Goal: Task Accomplishment & Management: Use online tool/utility

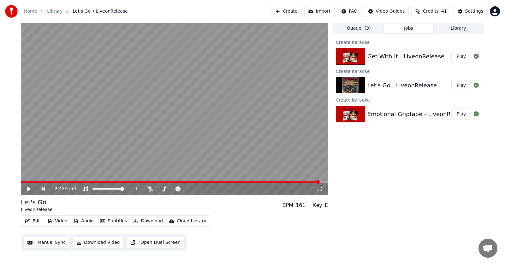
click at [460, 113] on button "Play" at bounding box center [461, 114] width 20 height 11
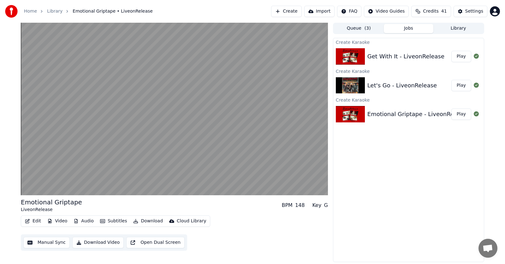
click at [463, 115] on button "Play" at bounding box center [461, 114] width 20 height 11
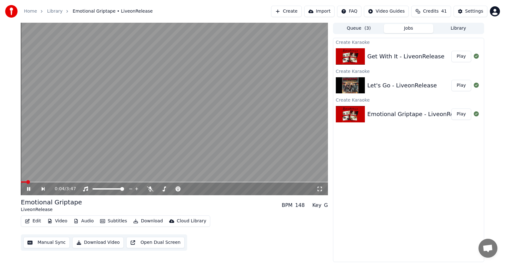
click at [28, 188] on icon at bounding box center [28, 189] width 3 height 4
click at [33, 221] on button "Edit" at bounding box center [32, 221] width 21 height 9
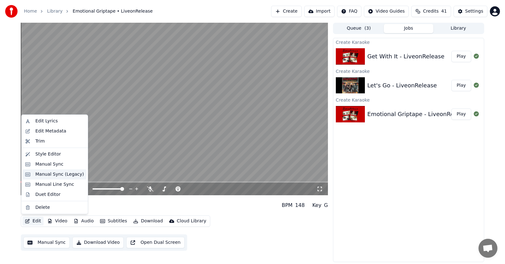
click at [45, 175] on div "Manual Sync (Legacy)" at bounding box center [59, 174] width 49 height 6
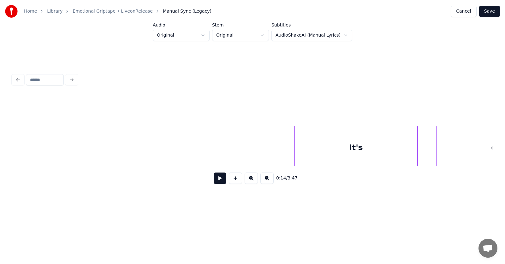
scroll to position [0, 3162]
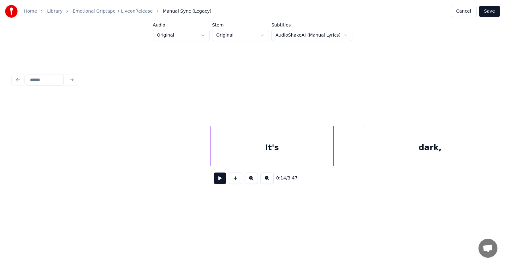
click at [267, 149] on div "It's" at bounding box center [272, 147] width 122 height 43
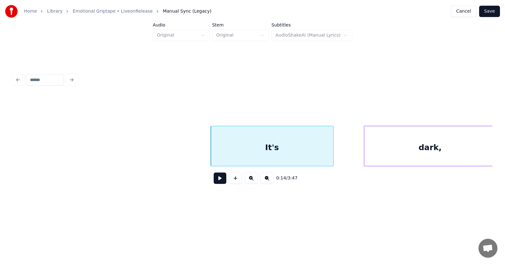
scroll to position [0, 3164]
click at [389, 151] on div "dark," at bounding box center [412, 147] width 132 height 43
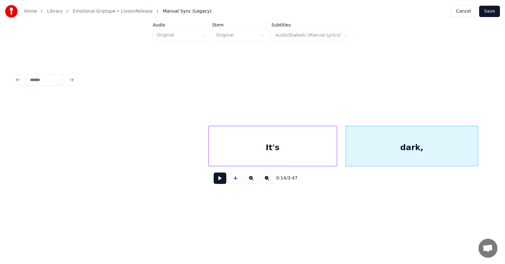
click at [336, 149] on div at bounding box center [336, 146] width 2 height 40
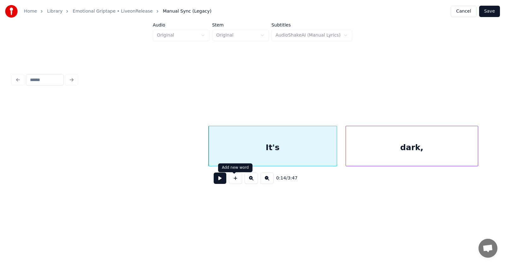
click at [216, 182] on button at bounding box center [220, 178] width 13 height 11
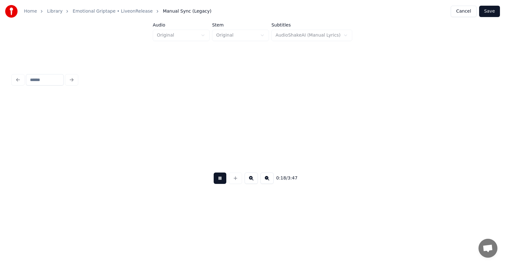
click at [216, 182] on button at bounding box center [220, 178] width 13 height 11
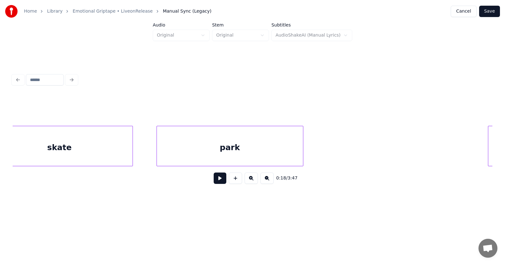
scroll to position [0, 3598]
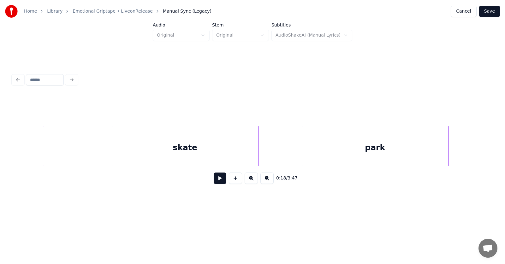
click at [185, 153] on div "skate" at bounding box center [185, 147] width 146 height 43
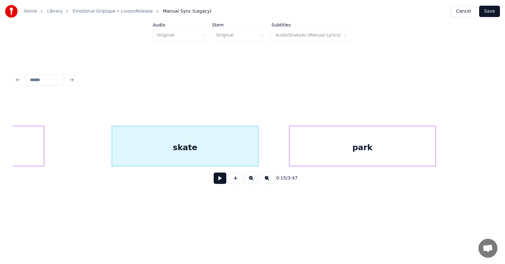
click at [333, 152] on div "park" at bounding box center [362, 147] width 146 height 43
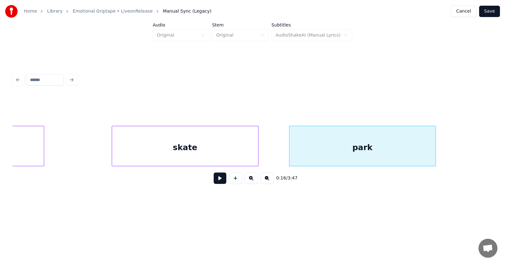
click at [201, 154] on div "skate" at bounding box center [185, 147] width 146 height 43
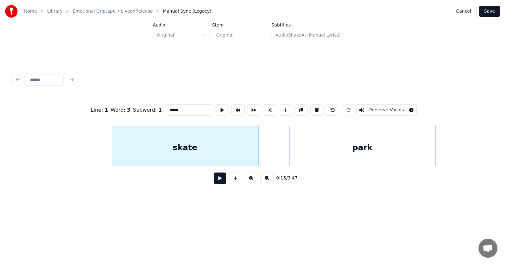
click at [214, 184] on button at bounding box center [220, 178] width 13 height 11
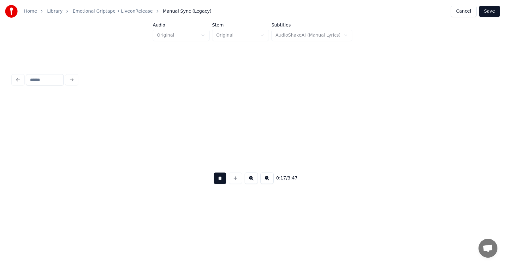
scroll to position [0, 4079]
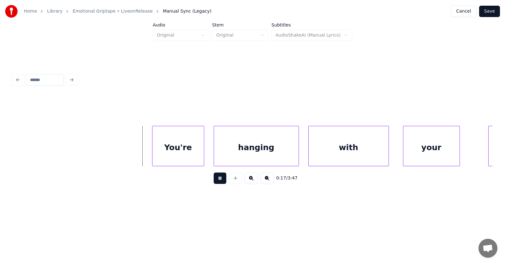
click at [214, 184] on button at bounding box center [220, 178] width 13 height 11
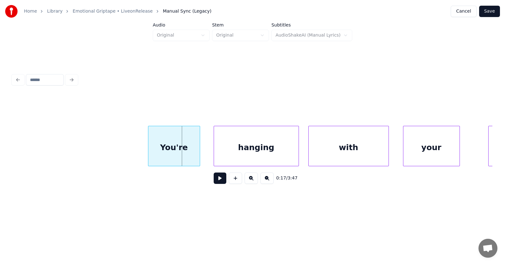
click at [173, 156] on div "You're" at bounding box center [173, 147] width 51 height 43
click at [135, 150] on div at bounding box center [136, 146] width 2 height 40
click at [250, 152] on div "hanging" at bounding box center [250, 147] width 85 height 43
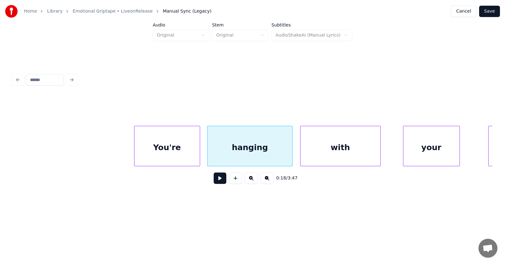
click at [338, 155] on div "with" at bounding box center [340, 147] width 80 height 43
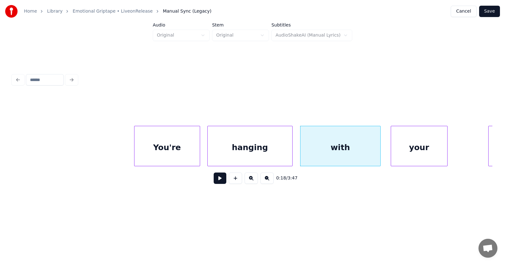
click at [414, 158] on div "your" at bounding box center [419, 147] width 56 height 43
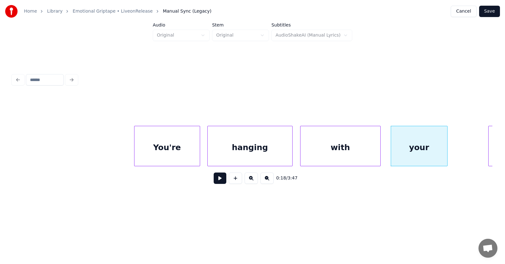
scroll to position [0, 4215]
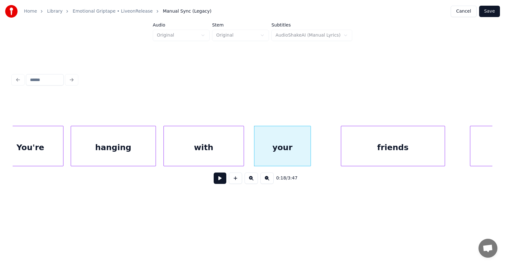
click at [364, 157] on div "friends" at bounding box center [393, 147] width 104 height 43
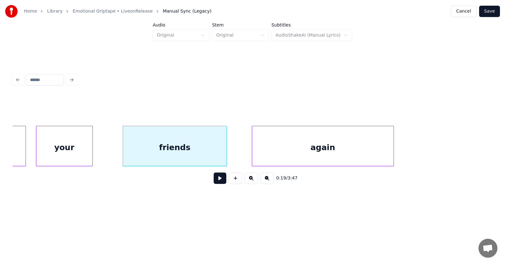
scroll to position [0, 4470]
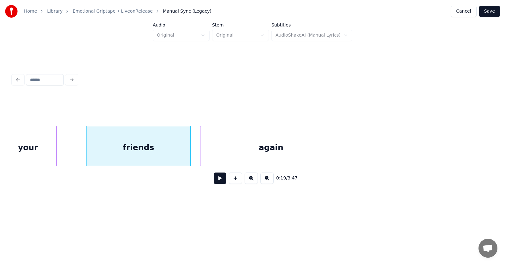
click at [271, 147] on div "again" at bounding box center [270, 147] width 141 height 43
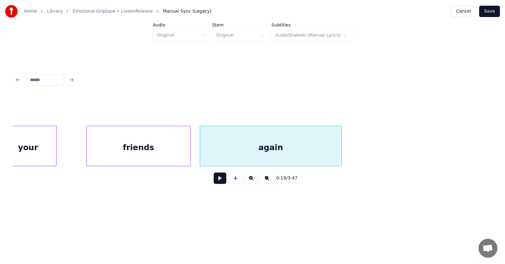
click at [218, 181] on button at bounding box center [220, 178] width 13 height 11
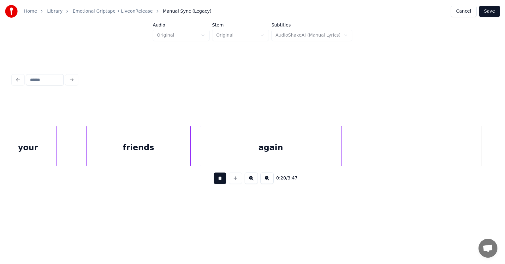
scroll to position [0, 4950]
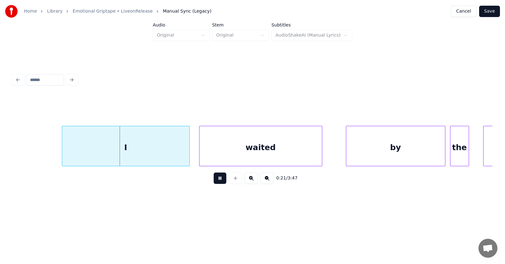
click at [218, 181] on button at bounding box center [220, 178] width 13 height 11
click at [134, 148] on div "I" at bounding box center [119, 147] width 127 height 43
click at [226, 154] on div "waited" at bounding box center [253, 147] width 122 height 43
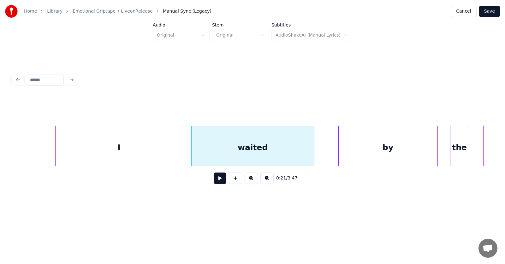
click at [359, 152] on div "by" at bounding box center [388, 147] width 99 height 43
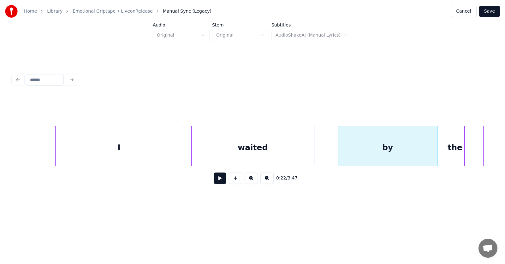
click at [458, 151] on div "the" at bounding box center [455, 147] width 18 height 43
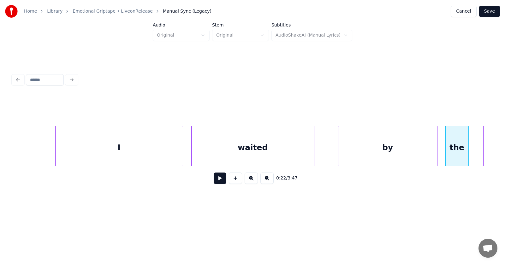
click at [467, 150] on div at bounding box center [467, 146] width 2 height 40
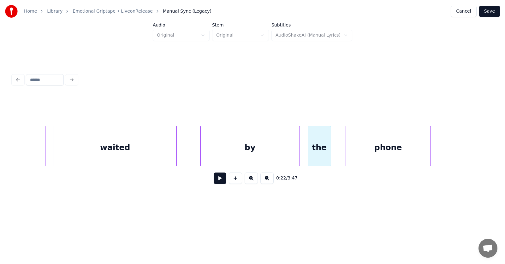
scroll to position [0, 5160]
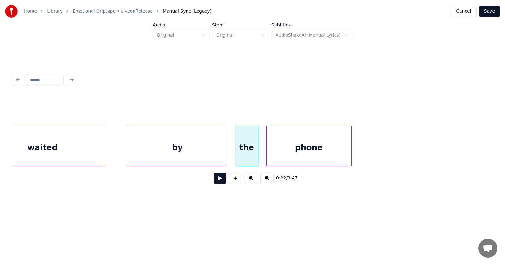
click at [301, 153] on div "phone" at bounding box center [309, 147] width 85 height 43
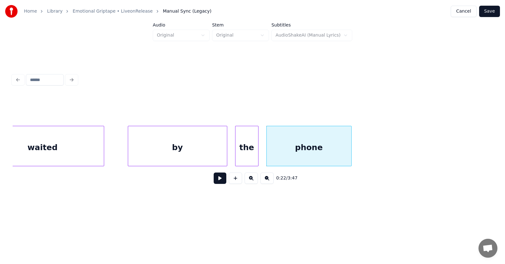
click at [214, 180] on button at bounding box center [220, 178] width 13 height 11
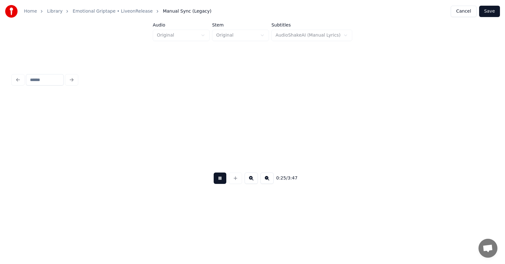
scroll to position [0, 6122]
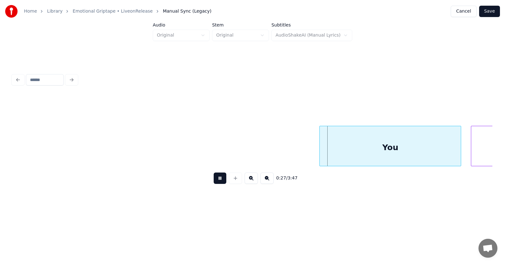
click at [215, 180] on button at bounding box center [220, 178] width 13 height 11
click at [377, 158] on div "You" at bounding box center [384, 147] width 141 height 43
click at [307, 152] on div at bounding box center [307, 146] width 2 height 40
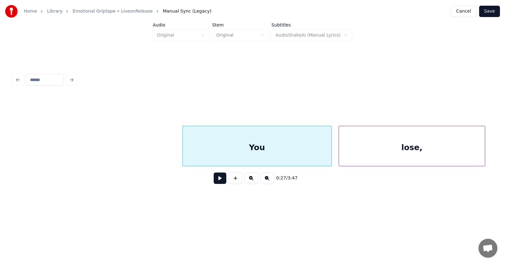
click at [474, 146] on div "lose," at bounding box center [412, 147] width 146 height 43
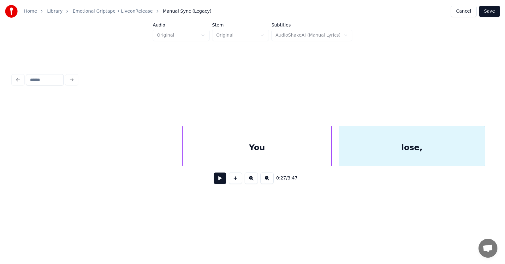
click at [242, 146] on div "You" at bounding box center [257, 147] width 149 height 43
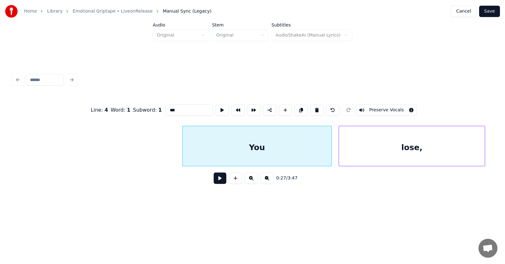
click at [215, 182] on button at bounding box center [220, 178] width 13 height 11
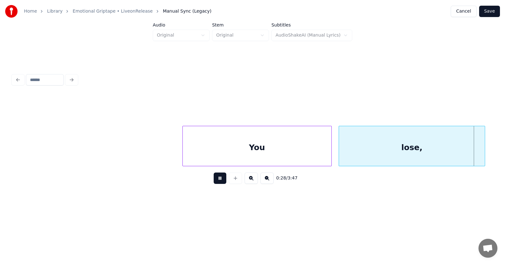
scroll to position [0, 6728]
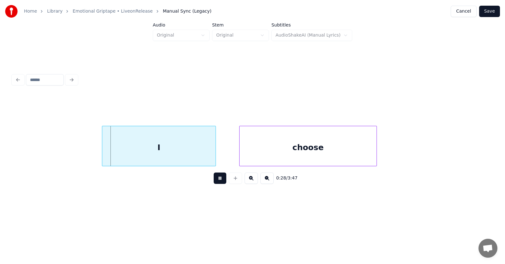
click at [215, 182] on button at bounding box center [220, 178] width 13 height 11
click at [150, 153] on div "I" at bounding box center [147, 147] width 113 height 43
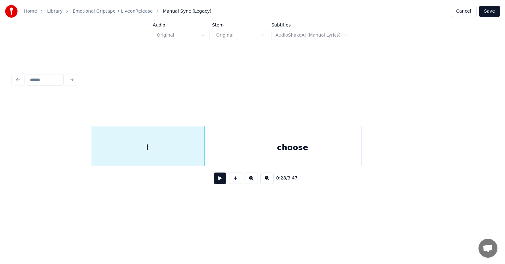
click at [259, 150] on div "choose" at bounding box center [292, 147] width 137 height 43
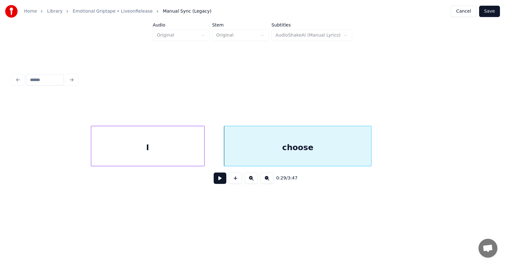
click at [371, 144] on div at bounding box center [370, 146] width 2 height 40
click at [218, 179] on button at bounding box center [220, 178] width 13 height 11
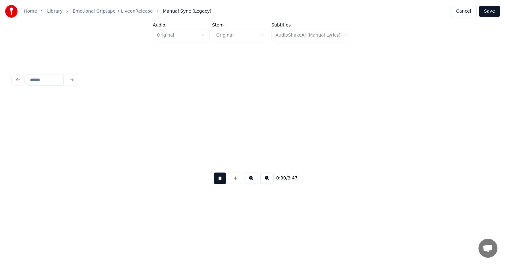
scroll to position [0, 7209]
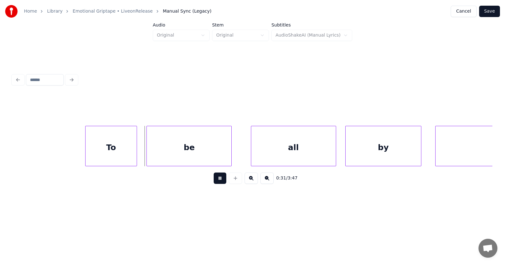
click at [218, 179] on button at bounding box center [220, 178] width 13 height 11
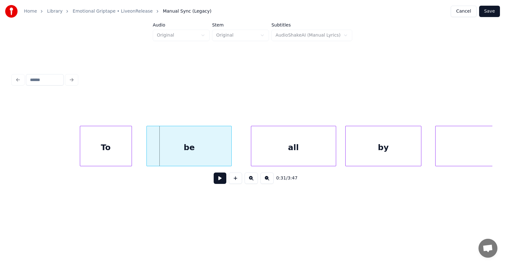
click at [117, 154] on div "To" at bounding box center [105, 147] width 51 height 43
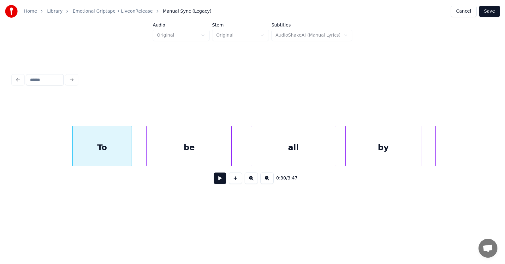
click at [74, 148] on div at bounding box center [74, 146] width 2 height 40
click at [165, 152] on div "be" at bounding box center [182, 147] width 85 height 43
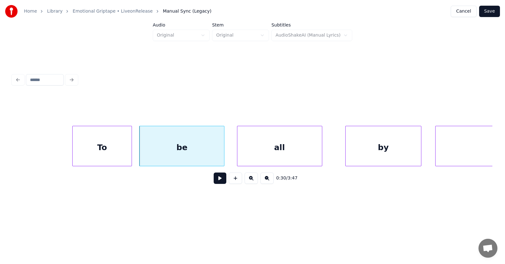
click at [262, 154] on div "all" at bounding box center [279, 147] width 85 height 43
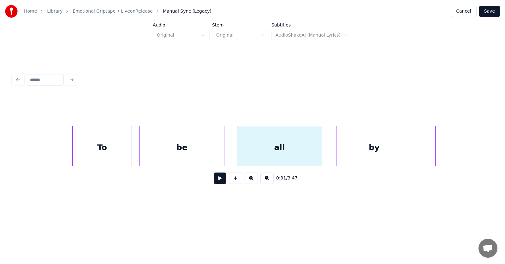
click at [370, 149] on div "by" at bounding box center [373, 147] width 75 height 43
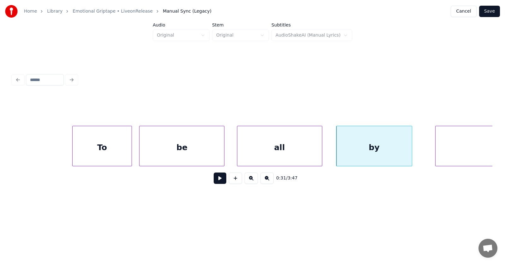
scroll to position [0, 7349]
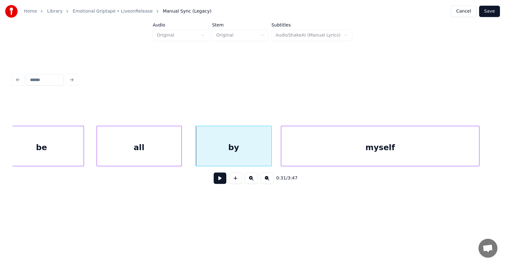
click at [428, 150] on div "myself" at bounding box center [380, 147] width 198 height 43
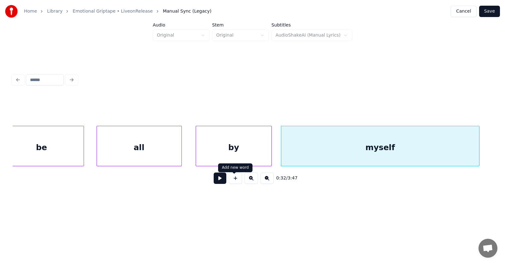
click at [218, 180] on button at bounding box center [220, 178] width 13 height 11
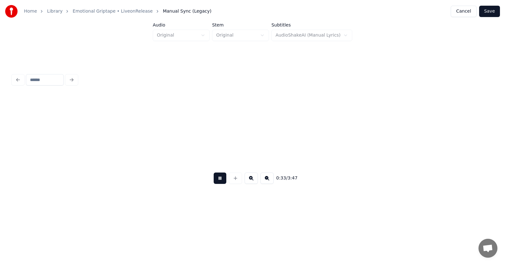
scroll to position [0, 7832]
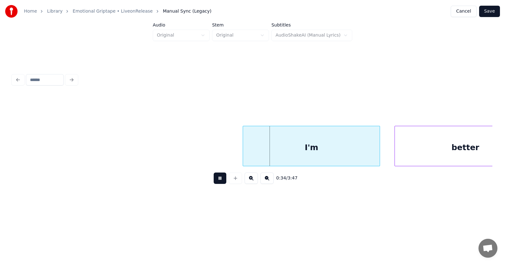
click at [218, 180] on button at bounding box center [220, 178] width 13 height 11
click at [275, 149] on div "I'm" at bounding box center [304, 147] width 137 height 43
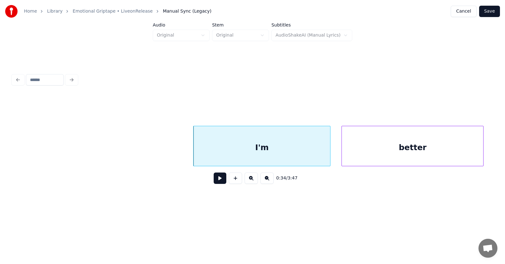
click at [405, 150] on div "better" at bounding box center [412, 147] width 141 height 43
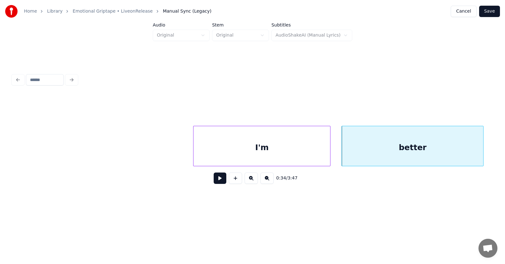
click at [217, 180] on button at bounding box center [220, 178] width 13 height 11
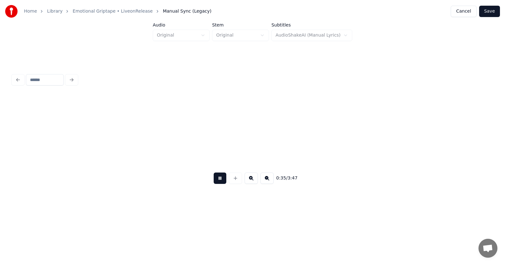
scroll to position [0, 8355]
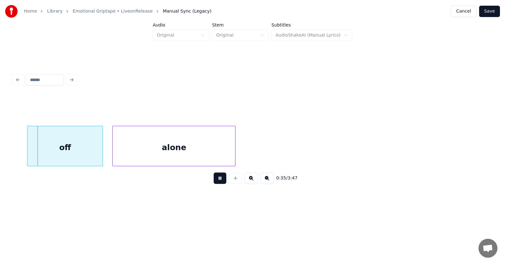
click at [217, 180] on button at bounding box center [220, 178] width 13 height 11
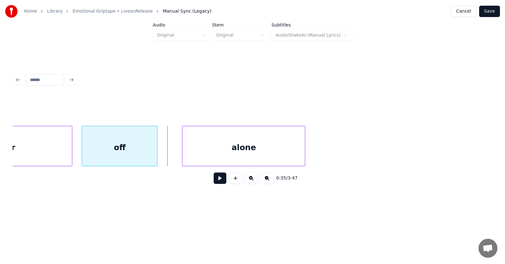
click at [106, 156] on div "off" at bounding box center [119, 147] width 75 height 43
click at [199, 157] on div "alone" at bounding box center [229, 147] width 122 height 43
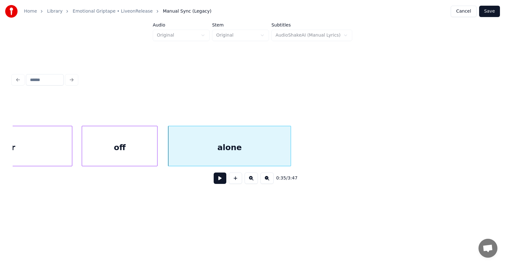
click at [215, 181] on button at bounding box center [220, 178] width 13 height 11
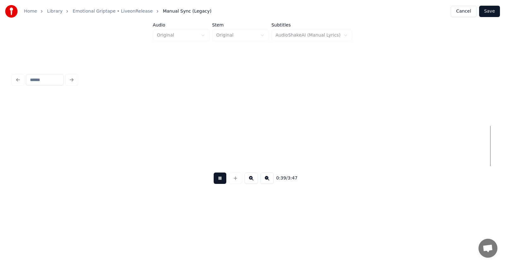
scroll to position [0, 9250]
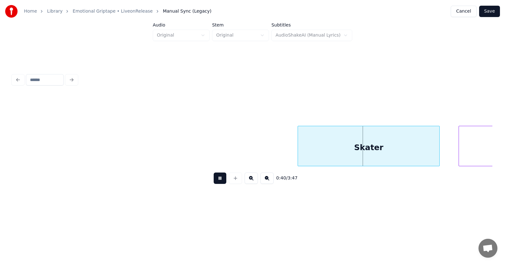
click at [214, 181] on button at bounding box center [220, 178] width 13 height 11
click at [363, 148] on div "Skater" at bounding box center [364, 147] width 141 height 43
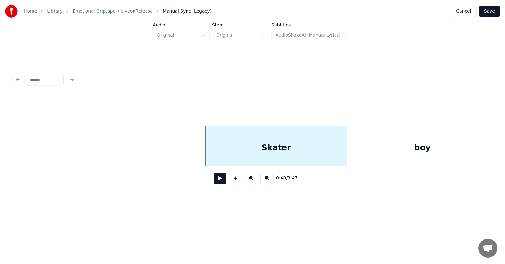
click at [457, 145] on div "boy" at bounding box center [422, 147] width 122 height 43
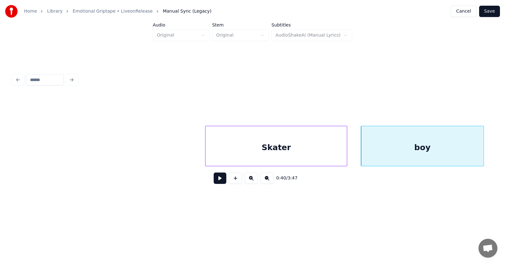
click at [218, 181] on button at bounding box center [220, 178] width 13 height 11
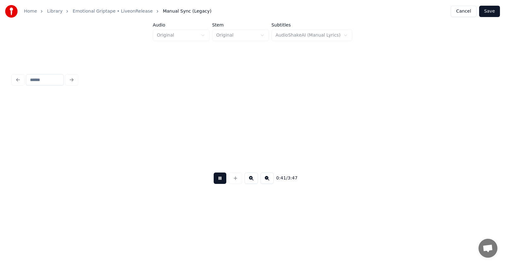
scroll to position [0, 9818]
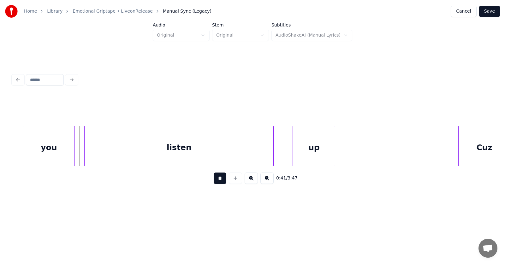
click at [218, 181] on button at bounding box center [220, 178] width 13 height 11
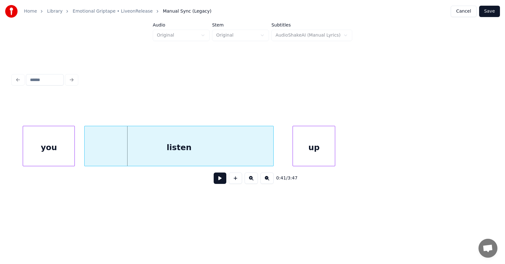
scroll to position [0, 9776]
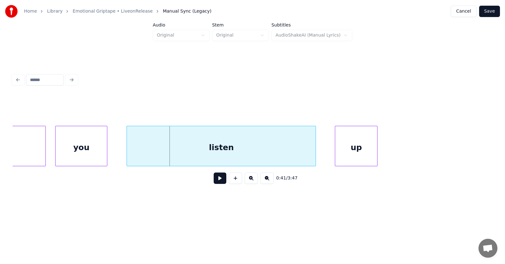
click at [84, 157] on div "you" at bounding box center [81, 147] width 51 height 43
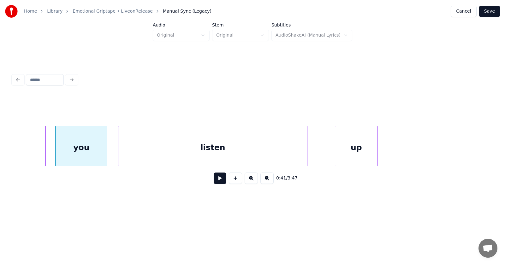
click at [141, 157] on div "listen" at bounding box center [212, 147] width 189 height 43
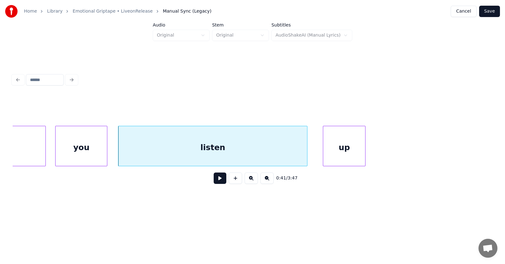
click at [342, 156] on div "up" at bounding box center [344, 147] width 42 height 43
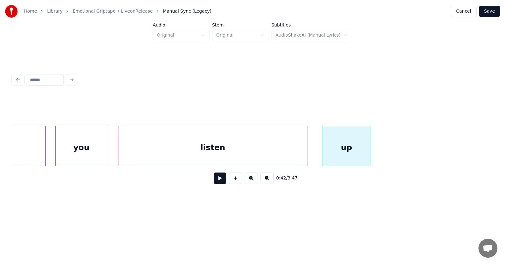
click at [369, 151] on div at bounding box center [369, 146] width 2 height 40
click at [220, 180] on button at bounding box center [220, 178] width 13 height 11
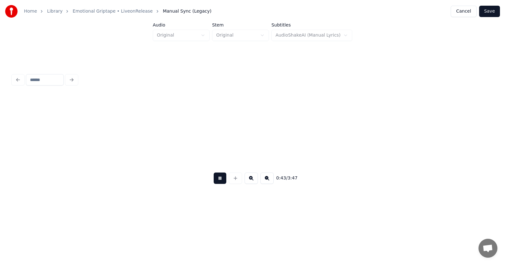
scroll to position [0, 10259]
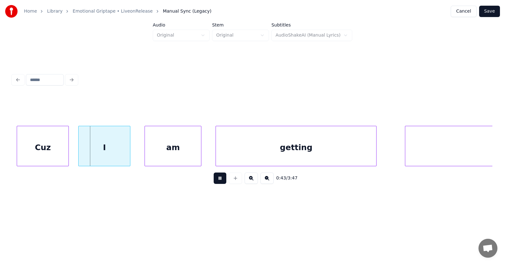
click at [220, 180] on button at bounding box center [220, 178] width 13 height 11
click at [45, 158] on div "Cuz" at bounding box center [38, 147] width 51 height 43
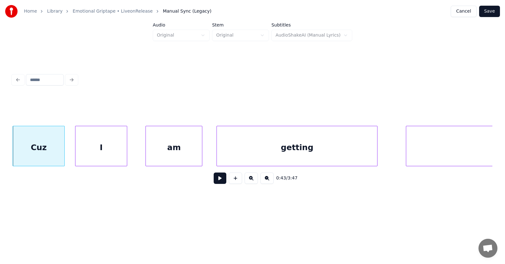
click at [101, 157] on div "I" at bounding box center [100, 147] width 51 height 43
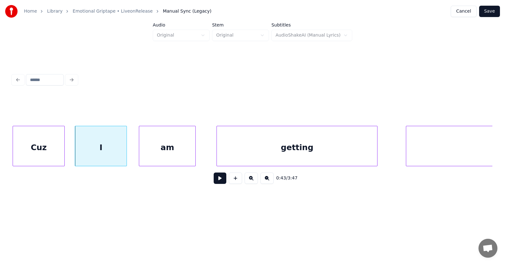
click at [169, 153] on div "am" at bounding box center [167, 147] width 56 height 43
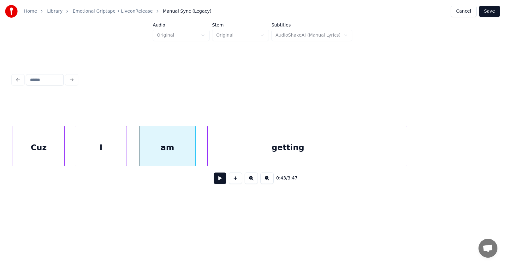
click at [260, 152] on div "getting" at bounding box center [288, 147] width 160 height 43
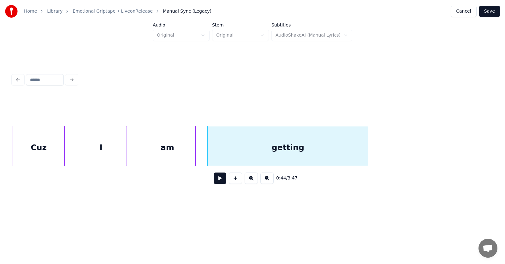
scroll to position [0, 10421]
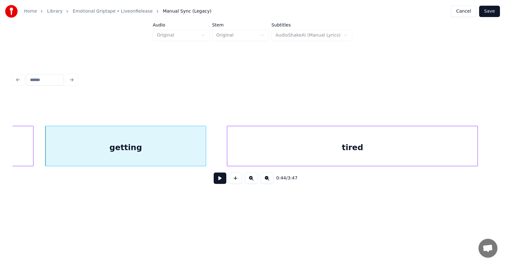
click at [411, 146] on div "tired" at bounding box center [352, 147] width 250 height 43
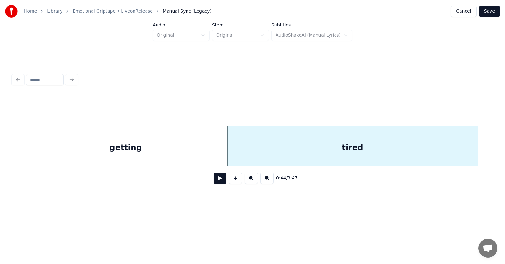
click at [214, 182] on button at bounding box center [220, 178] width 13 height 11
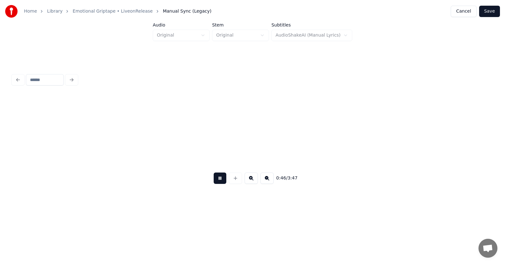
scroll to position [0, 10904]
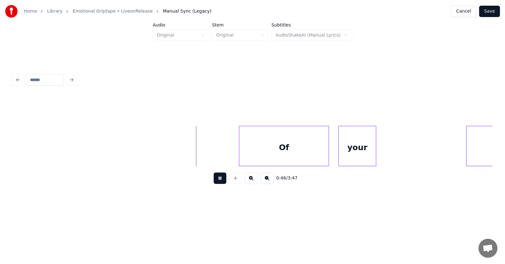
click at [214, 182] on button at bounding box center [220, 178] width 13 height 11
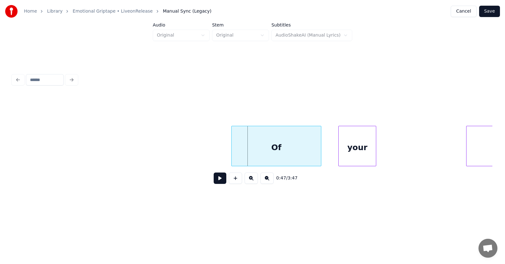
click at [256, 149] on div "Of" at bounding box center [276, 147] width 89 height 43
click at [349, 152] on div "your" at bounding box center [351, 147] width 37 height 43
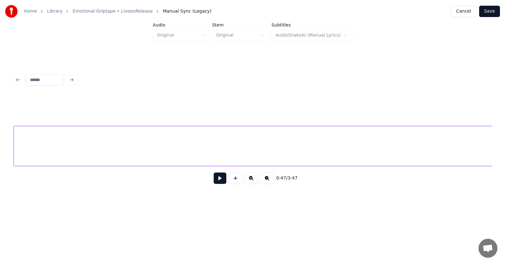
scroll to position [0, 11353]
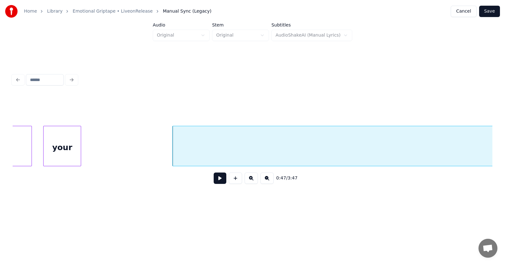
scroll to position [0, 11120]
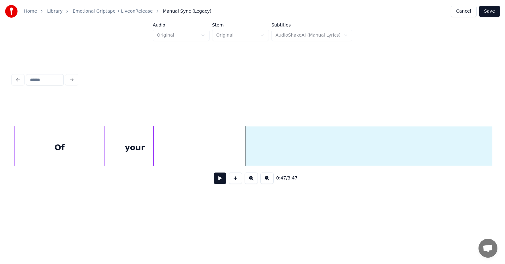
click at [141, 146] on div "your" at bounding box center [134, 147] width 37 height 43
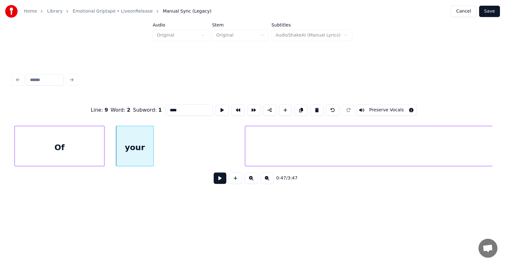
click at [214, 179] on button at bounding box center [220, 178] width 13 height 11
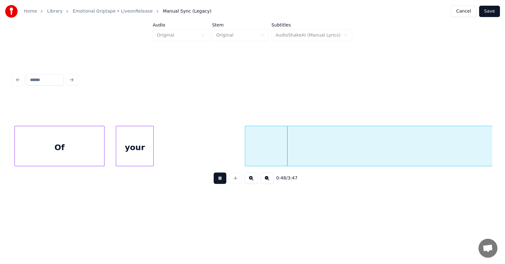
click at [214, 179] on button at bounding box center [220, 178] width 13 height 11
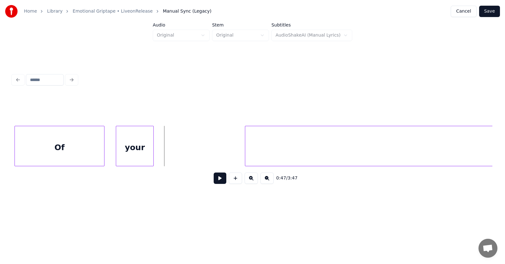
click at [214, 181] on button at bounding box center [220, 178] width 13 height 11
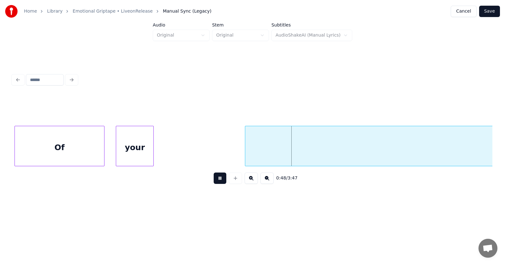
click at [214, 181] on button at bounding box center [220, 178] width 13 height 11
click at [231, 153] on div at bounding box center [231, 146] width 2 height 40
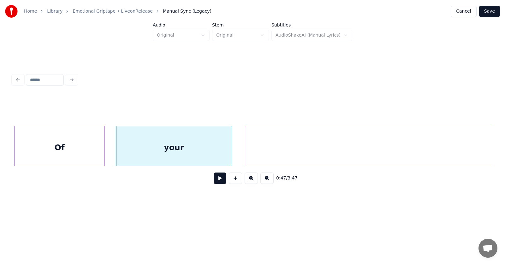
click at [220, 181] on button at bounding box center [220, 178] width 13 height 11
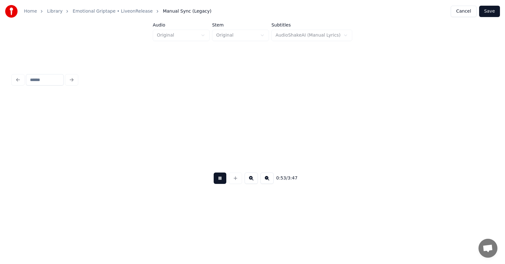
scroll to position [0, 12566]
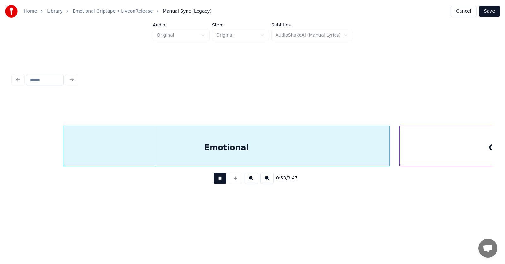
click at [220, 181] on button at bounding box center [220, 178] width 13 height 11
click at [223, 152] on div "Emotional" at bounding box center [217, 147] width 326 height 43
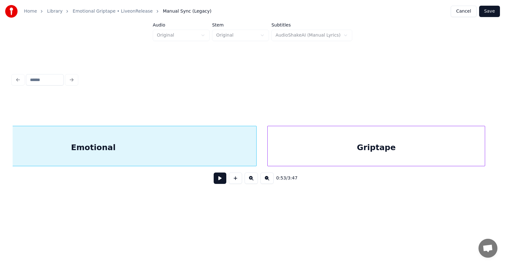
click at [454, 149] on div "Griptape" at bounding box center [376, 147] width 217 height 43
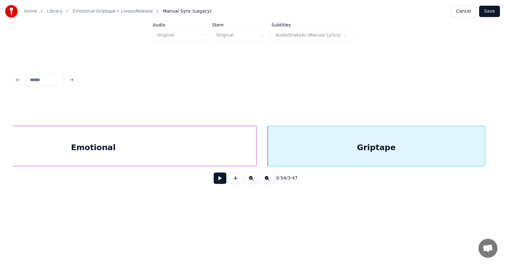
click at [216, 179] on button at bounding box center [220, 178] width 13 height 11
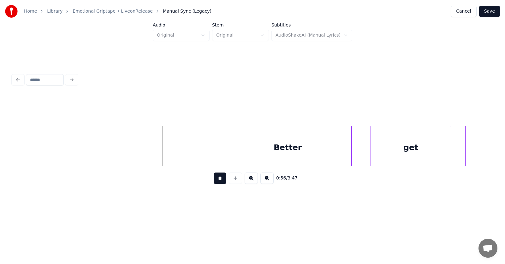
click at [216, 179] on button at bounding box center [220, 178] width 13 height 11
click at [251, 142] on div "Better" at bounding box center [282, 147] width 127 height 43
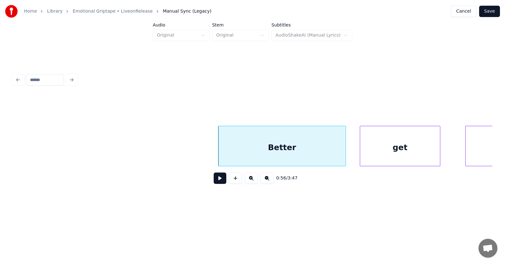
click at [381, 151] on div "get" at bounding box center [400, 147] width 80 height 43
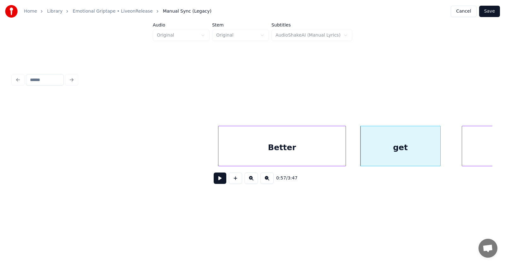
scroll to position [0, 13233]
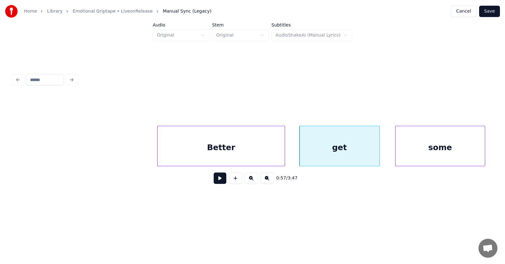
click at [464, 147] on div "some" at bounding box center [439, 147] width 89 height 43
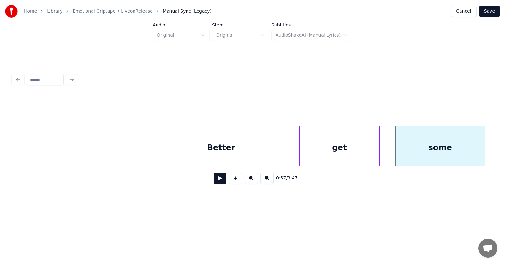
click at [217, 180] on button at bounding box center [220, 178] width 13 height 11
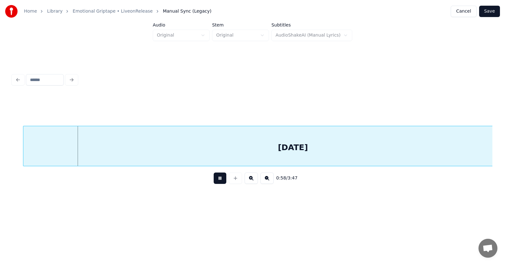
click at [217, 180] on button at bounding box center [220, 178] width 13 height 11
click at [192, 153] on div "[DATE]" at bounding box center [282, 147] width 539 height 43
click at [214, 178] on button at bounding box center [220, 178] width 13 height 11
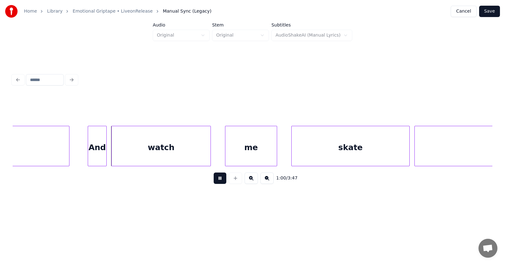
click at [214, 182] on button at bounding box center [220, 178] width 13 height 11
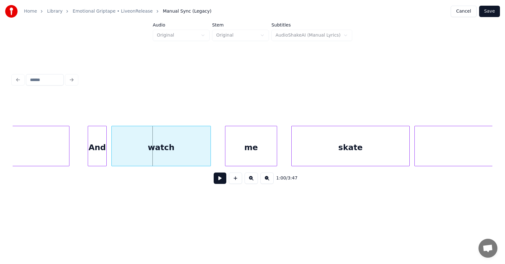
click at [99, 152] on div "And" at bounding box center [97, 147] width 18 height 43
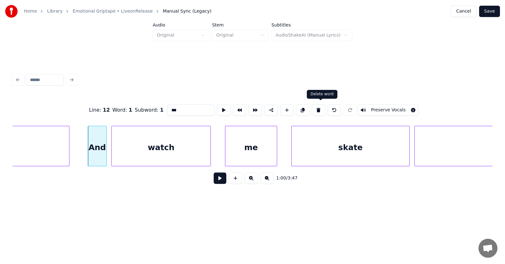
click at [318, 106] on button at bounding box center [318, 109] width 13 height 11
type input "*****"
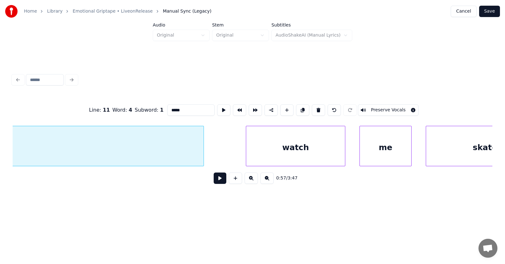
scroll to position [0, 14209]
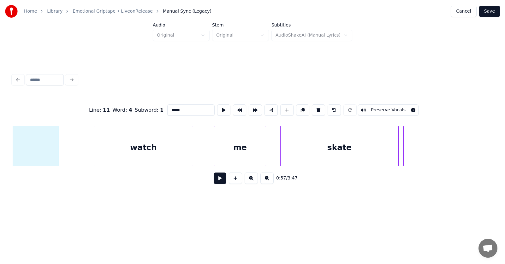
click at [136, 154] on div "watch" at bounding box center [143, 147] width 99 height 43
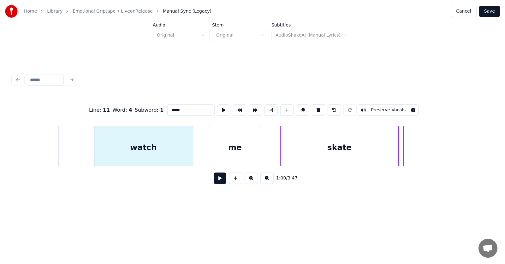
click at [225, 155] on div "me" at bounding box center [234, 147] width 51 height 43
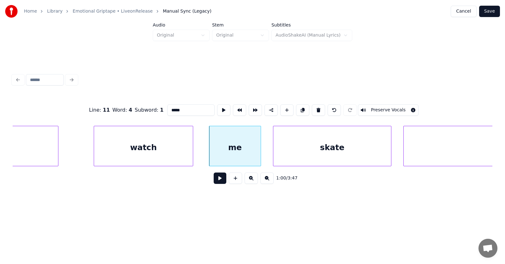
click at [305, 152] on div "skate" at bounding box center [332, 147] width 118 height 43
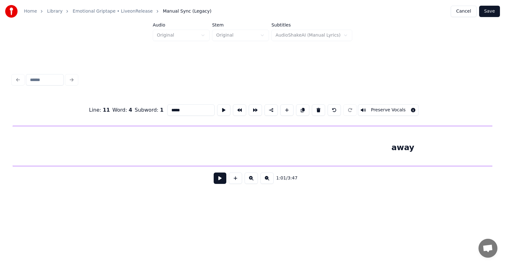
scroll to position [0, 14596]
click at [421, 148] on div "away" at bounding box center [403, 147] width 781 height 43
click at [140, 151] on div "[DATE]" at bounding box center [188, 147] width 539 height 43
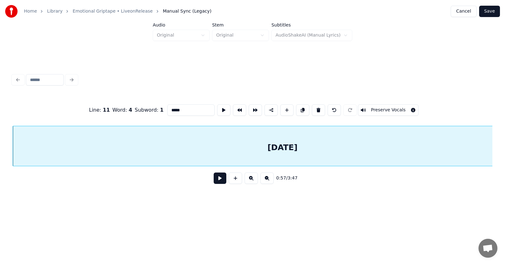
click at [219, 180] on button at bounding box center [220, 178] width 13 height 11
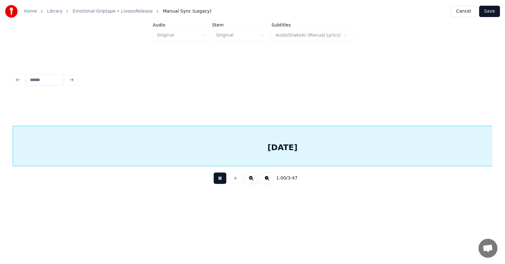
scroll to position [0, 14199]
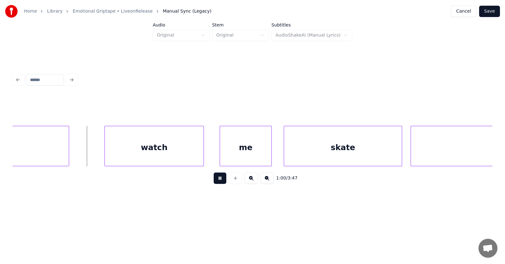
click at [219, 180] on button at bounding box center [220, 178] width 13 height 11
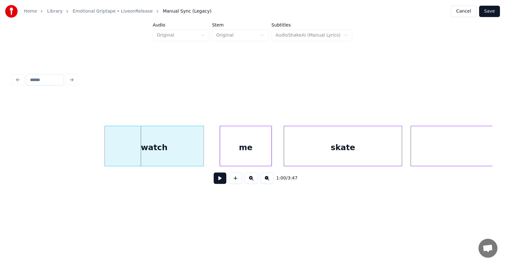
click at [0, 151] on div "Home Library Emotional Griptape • LiveonRelease Manual Sync (Legacy) Cancel Sav…" at bounding box center [252, 105] width 505 height 210
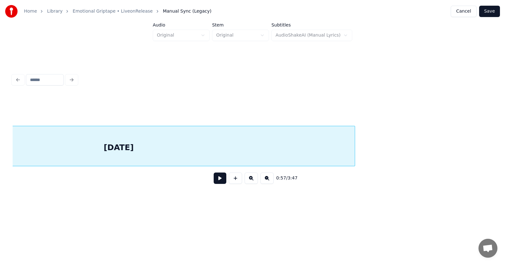
scroll to position [0, 13882]
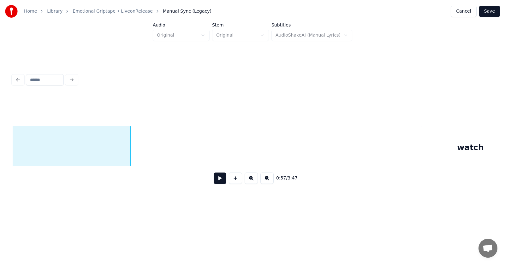
click at [129, 149] on div at bounding box center [129, 146] width 2 height 40
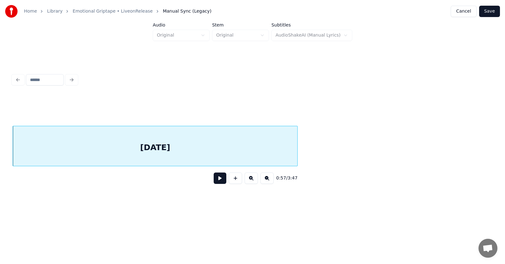
click at [178, 146] on div "[DATE]" at bounding box center [155, 147] width 284 height 43
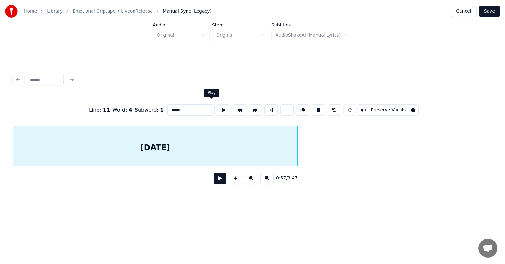
click at [217, 107] on button at bounding box center [223, 109] width 13 height 11
click at [220, 180] on button at bounding box center [220, 178] width 13 height 11
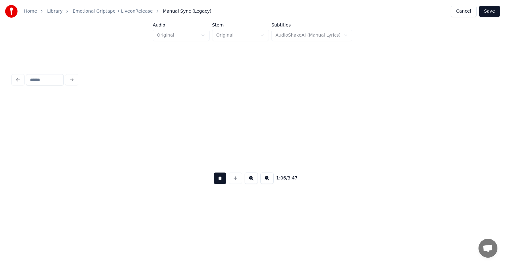
scroll to position [0, 15646]
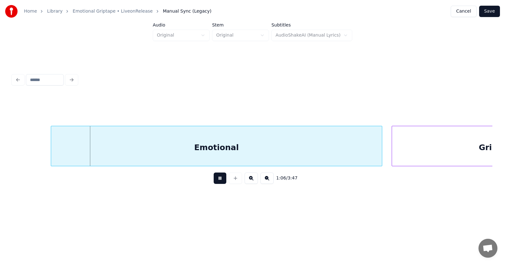
click at [220, 180] on button at bounding box center [220, 178] width 13 height 11
click at [203, 147] on div "Emotional" at bounding box center [207, 147] width 331 height 43
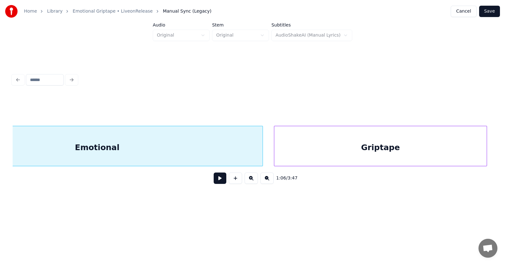
click at [410, 148] on div "Griptape" at bounding box center [380, 147] width 212 height 43
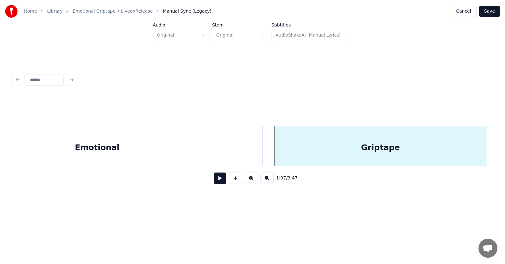
click at [219, 181] on button at bounding box center [220, 178] width 13 height 11
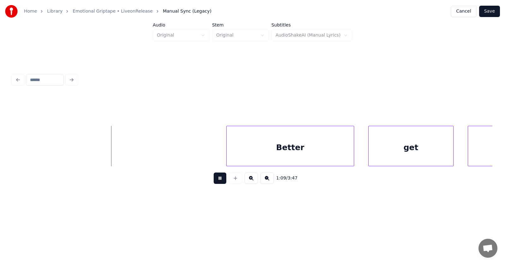
click at [219, 181] on button at bounding box center [220, 178] width 13 height 11
click at [252, 151] on div "Better" at bounding box center [283, 147] width 127 height 43
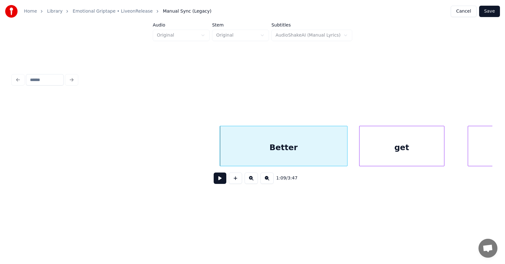
click at [376, 152] on div "get" at bounding box center [401, 147] width 85 height 43
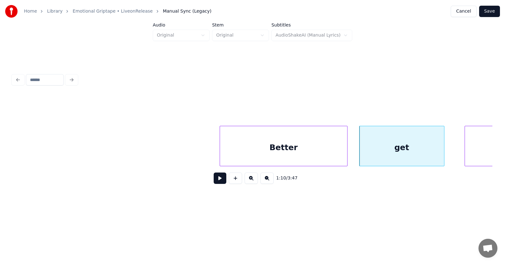
scroll to position [0, 16301]
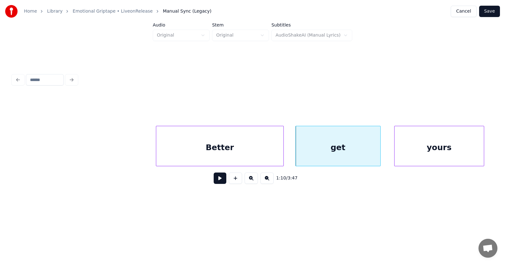
click at [468, 146] on div "yours" at bounding box center [439, 147] width 89 height 43
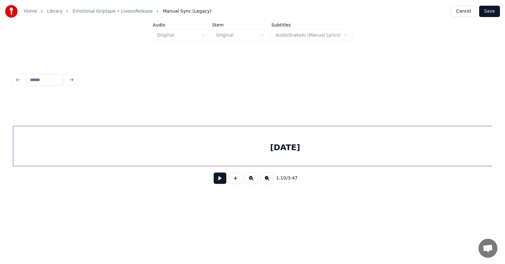
scroll to position [0, 16785]
click at [369, 151] on div "[DATE]" at bounding box center [285, 147] width 544 height 43
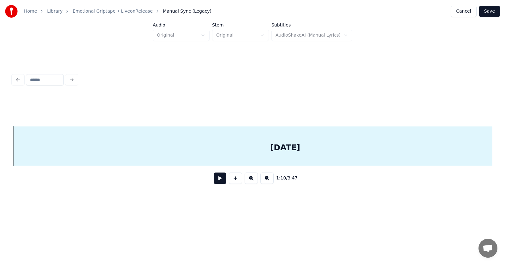
click at [217, 180] on button at bounding box center [220, 178] width 13 height 11
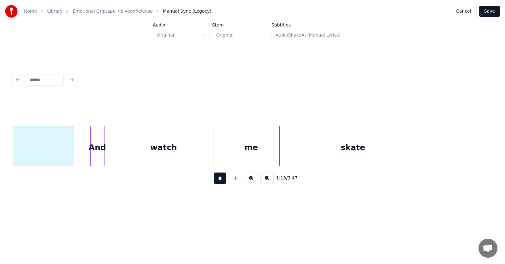
click at [217, 180] on button at bounding box center [220, 178] width 13 height 11
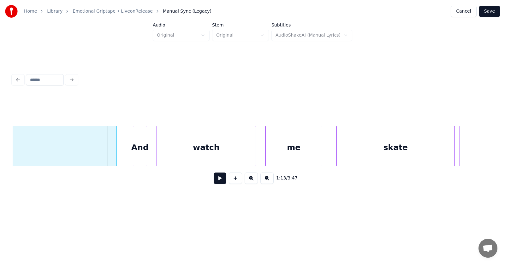
scroll to position [0, 17008]
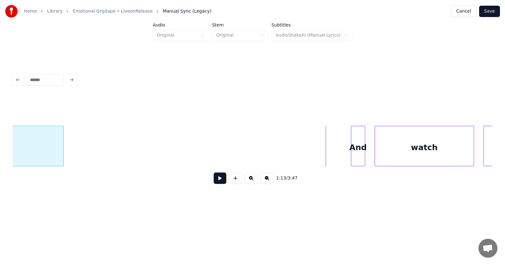
click at [62, 144] on div at bounding box center [63, 146] width 2 height 40
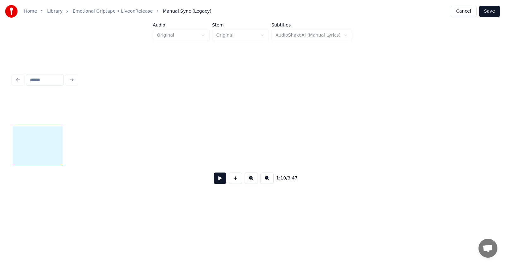
scroll to position [0, 16786]
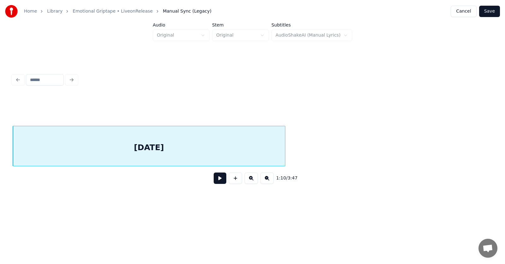
click at [214, 179] on button at bounding box center [220, 178] width 13 height 11
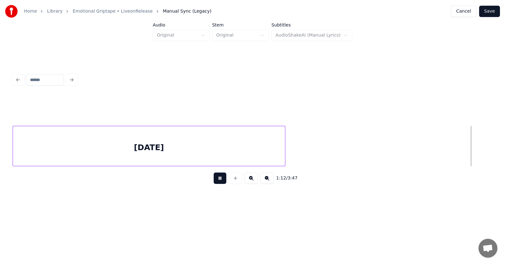
scroll to position [0, 17268]
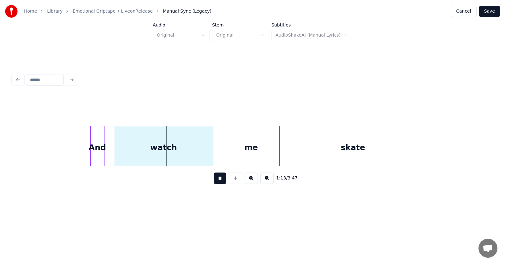
click at [214, 179] on button at bounding box center [220, 178] width 13 height 11
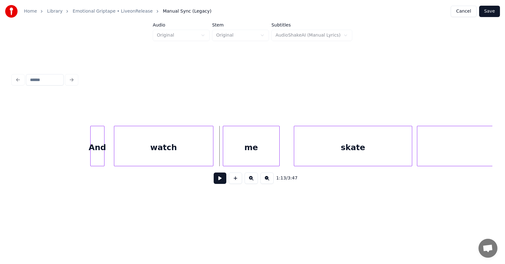
click at [94, 151] on div "And" at bounding box center [98, 147] width 14 height 43
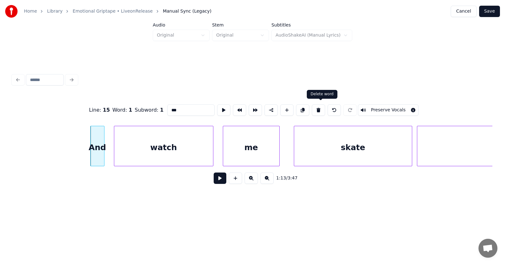
click at [319, 106] on button at bounding box center [318, 109] width 13 height 11
type input "*****"
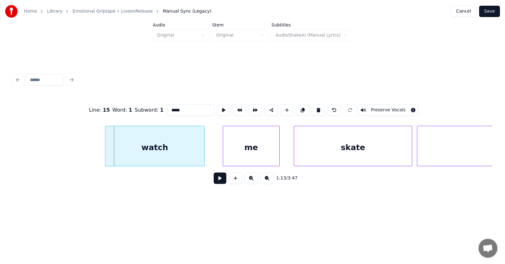
click at [162, 144] on div "watch" at bounding box center [154, 147] width 99 height 43
click at [243, 151] on div "me" at bounding box center [243, 147] width 56 height 43
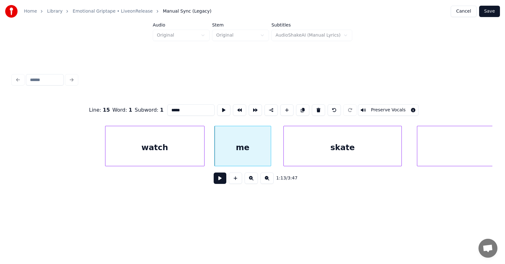
click at [324, 151] on div "skate" at bounding box center [343, 147] width 118 height 43
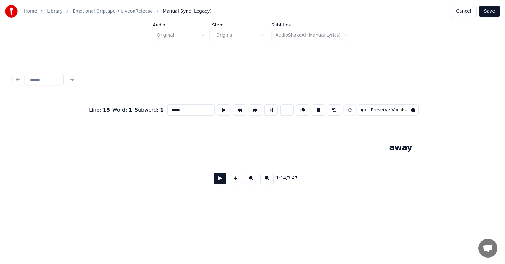
scroll to position [0, 17662]
click at [430, 151] on div "away" at bounding box center [401, 147] width 776 height 43
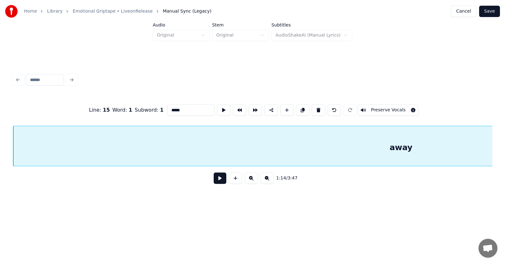
click at [220, 178] on button at bounding box center [220, 178] width 13 height 11
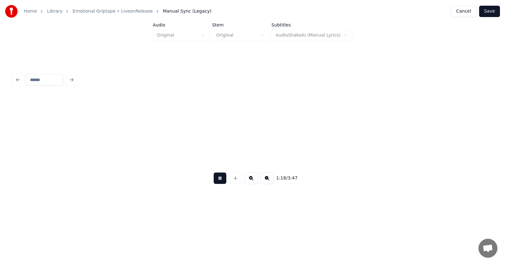
scroll to position [0, 18626]
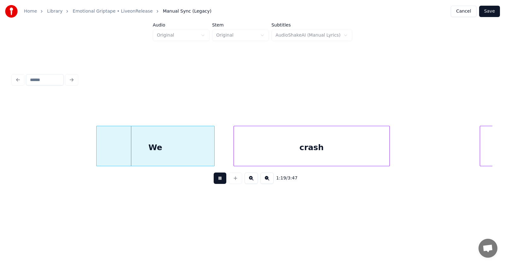
click at [215, 181] on button at bounding box center [220, 178] width 13 height 11
click at [171, 156] on div "We" at bounding box center [150, 147] width 118 height 43
click at [75, 149] on div at bounding box center [76, 146] width 2 height 40
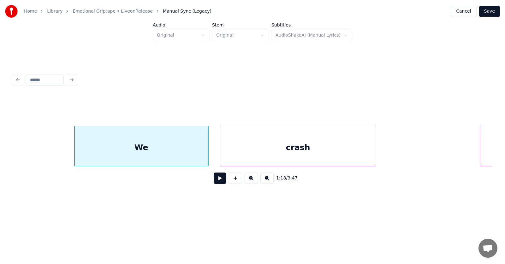
click at [272, 155] on div "crash" at bounding box center [298, 147] width 156 height 43
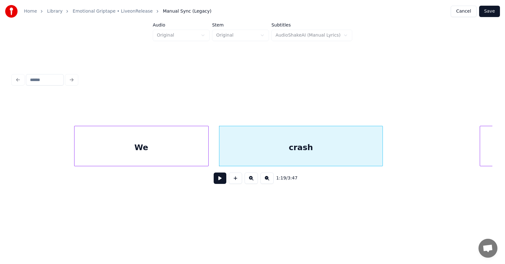
click at [381, 145] on div at bounding box center [382, 146] width 2 height 40
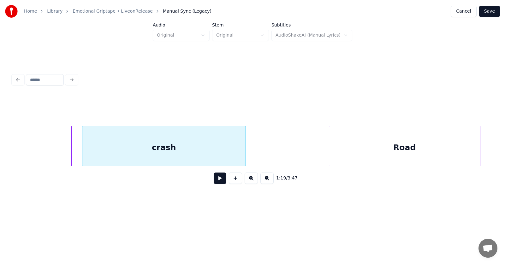
click at [474, 140] on div "Road" at bounding box center [404, 147] width 151 height 43
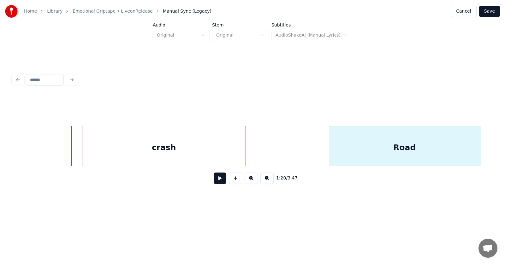
click at [197, 141] on div "crash" at bounding box center [163, 147] width 163 height 43
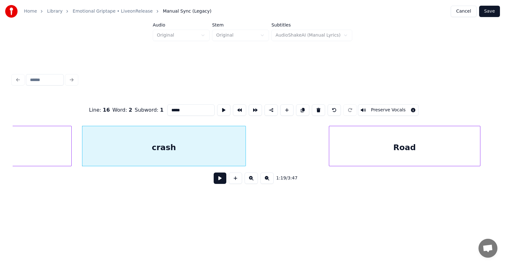
type input "*****"
click at [214, 184] on button at bounding box center [220, 178] width 13 height 11
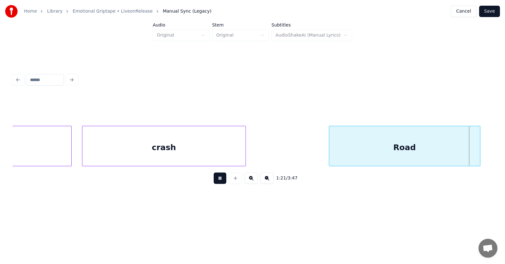
scroll to position [0, 19244]
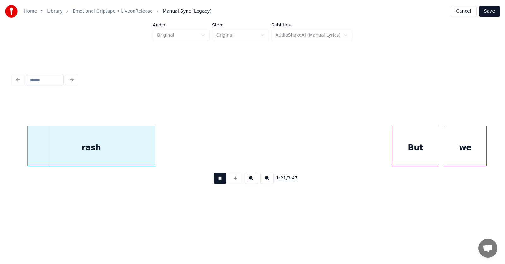
click at [214, 183] on button at bounding box center [220, 178] width 13 height 11
click at [101, 152] on div "rash" at bounding box center [76, 147] width 127 height 43
click at [157, 151] on div at bounding box center [157, 146] width 2 height 40
click at [214, 179] on button at bounding box center [220, 178] width 13 height 11
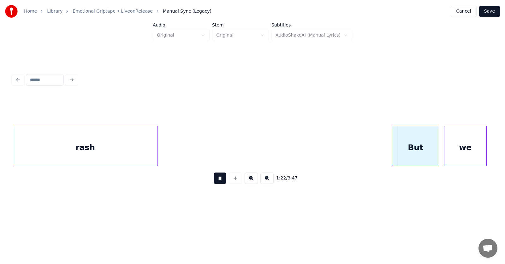
click at [214, 179] on button at bounding box center [220, 178] width 13 height 11
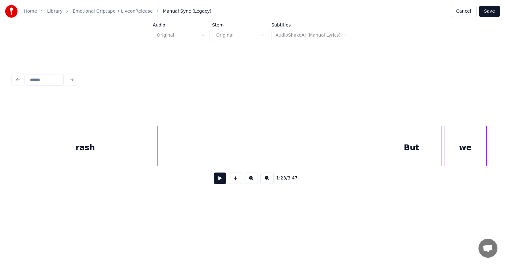
click at [397, 151] on div "But" at bounding box center [411, 147] width 47 height 43
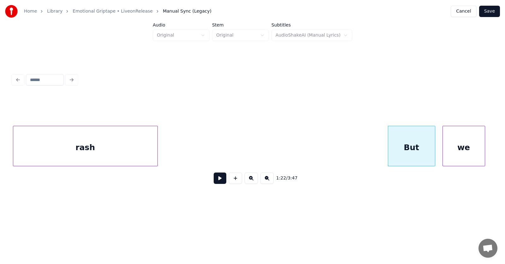
click at [463, 150] on div "we" at bounding box center [464, 147] width 42 height 43
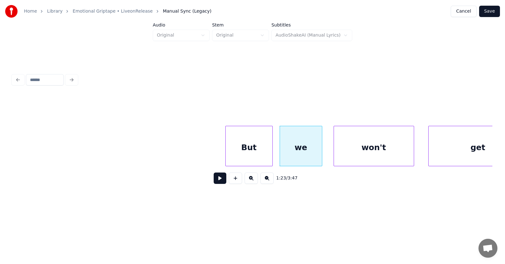
scroll to position [0, 19479]
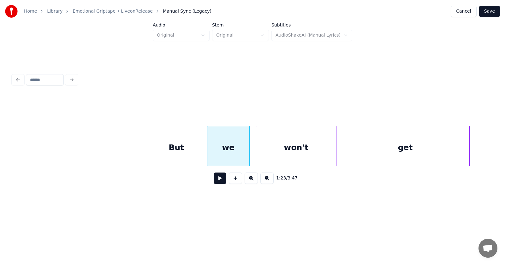
click at [284, 149] on div "won't" at bounding box center [296, 147] width 80 height 43
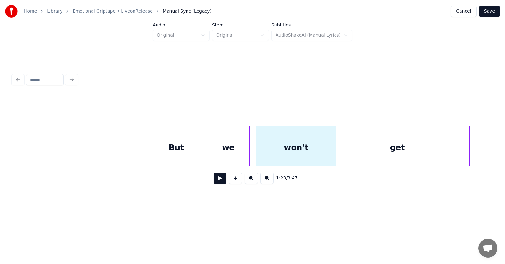
click at [374, 154] on div "get" at bounding box center [397, 147] width 99 height 43
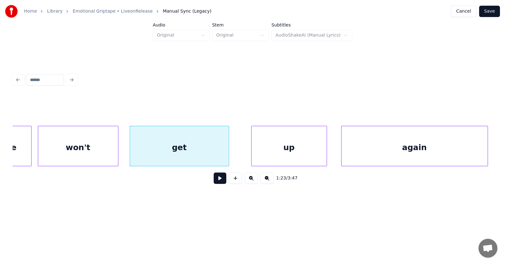
scroll to position [0, 19806]
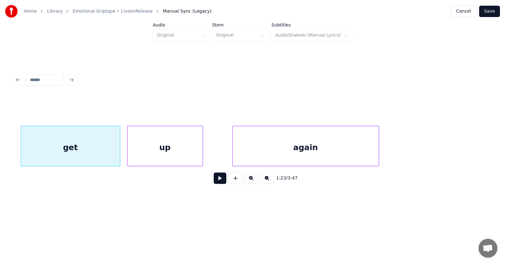
click at [172, 152] on div "up" at bounding box center [165, 147] width 75 height 43
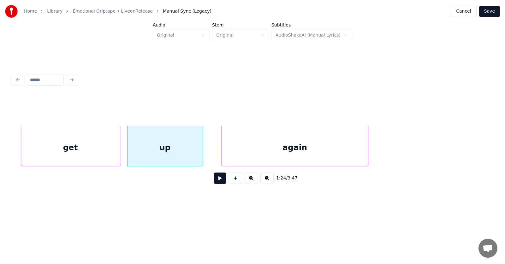
click at [241, 154] on div "again" at bounding box center [295, 147] width 146 height 43
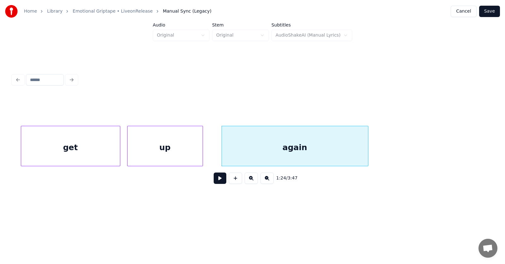
click at [214, 182] on button at bounding box center [220, 178] width 13 height 11
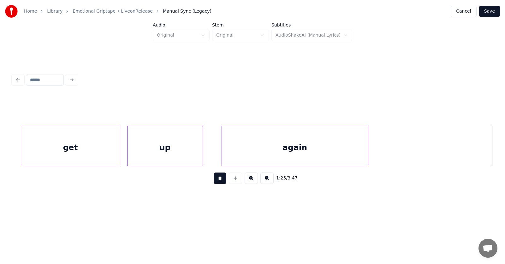
scroll to position [0, 20290]
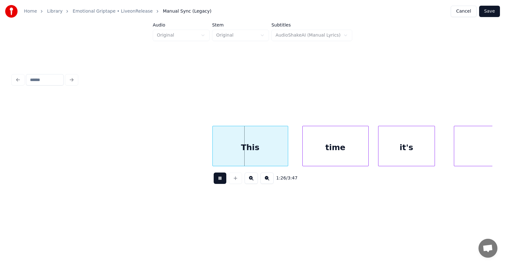
click at [214, 182] on button at bounding box center [220, 178] width 13 height 11
click at [222, 156] on div "This" at bounding box center [245, 147] width 75 height 43
click at [311, 157] on div "time" at bounding box center [328, 147] width 66 height 43
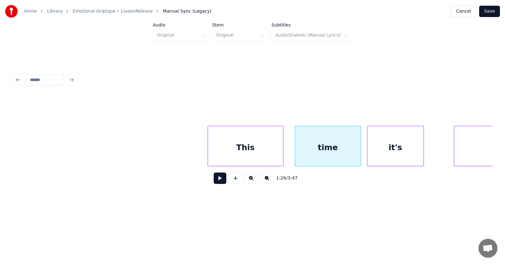
click at [386, 155] on div "it's" at bounding box center [395, 147] width 56 height 43
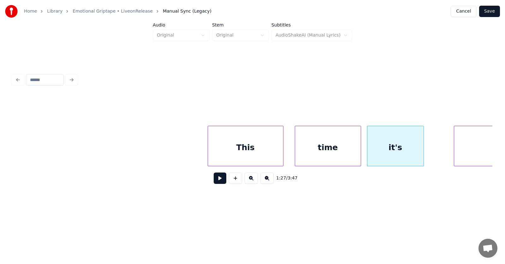
click at [424, 150] on div at bounding box center [423, 146] width 2 height 40
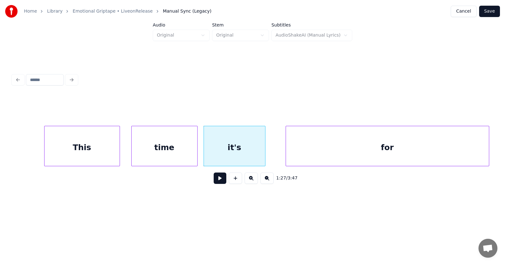
click at [452, 147] on div "for" at bounding box center [387, 147] width 203 height 43
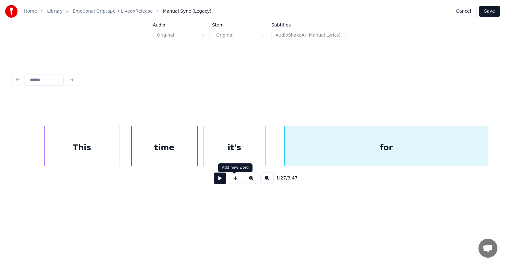
click at [214, 182] on button at bounding box center [220, 178] width 13 height 11
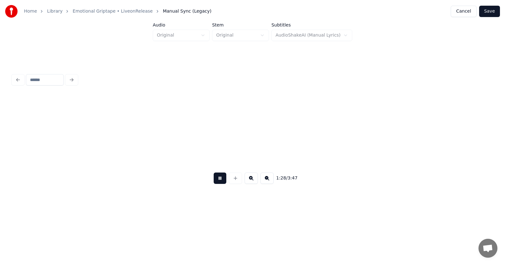
scroll to position [0, 20934]
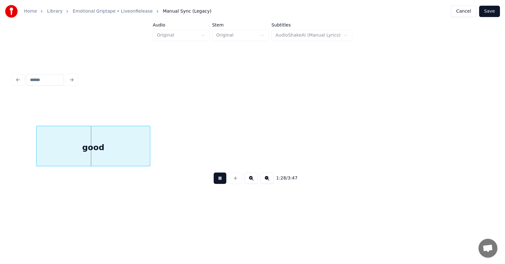
click at [214, 182] on button at bounding box center [220, 178] width 13 height 11
click at [101, 153] on div "good" at bounding box center [85, 147] width 113 height 43
click at [214, 179] on button at bounding box center [220, 178] width 13 height 11
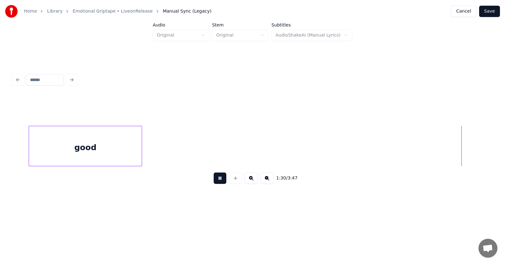
scroll to position [0, 21417]
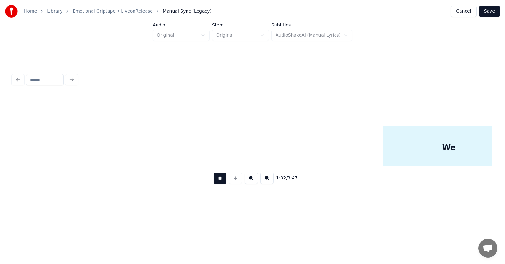
click at [214, 181] on button at bounding box center [220, 178] width 13 height 11
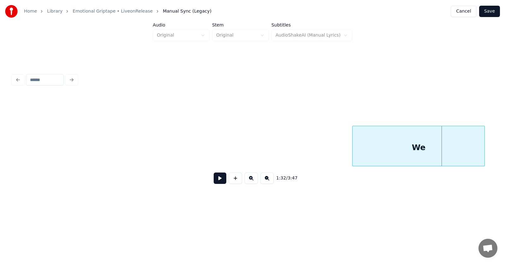
click at [396, 150] on div "We" at bounding box center [419, 147] width 132 height 43
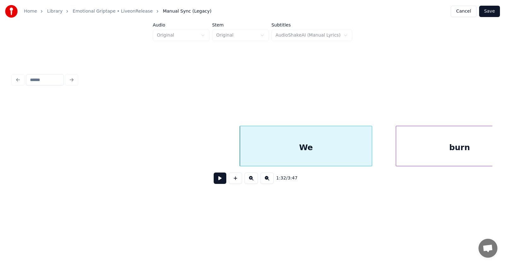
scroll to position [0, 21768]
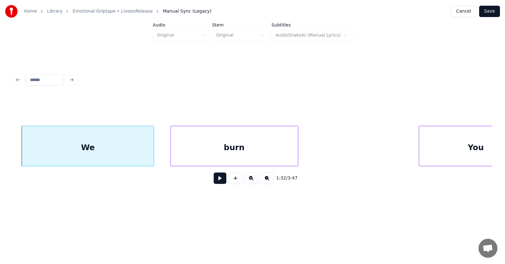
click at [216, 152] on div "burn" at bounding box center [234, 147] width 127 height 43
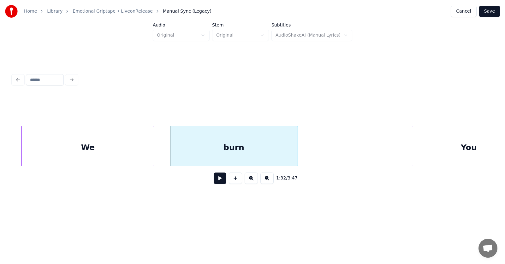
scroll to position [0, 21807]
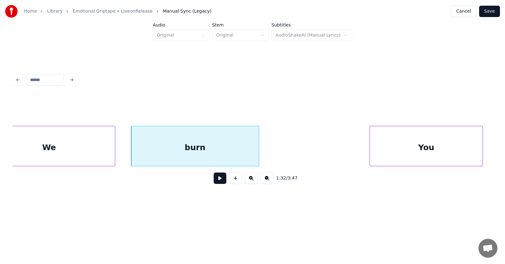
click at [450, 152] on div "You" at bounding box center [426, 147] width 113 height 43
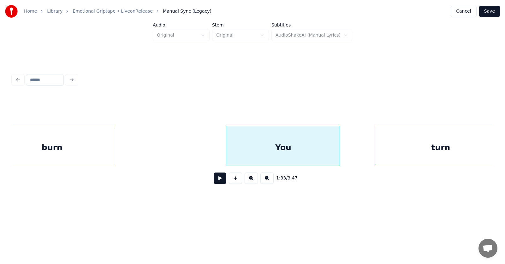
scroll to position [0, 22132]
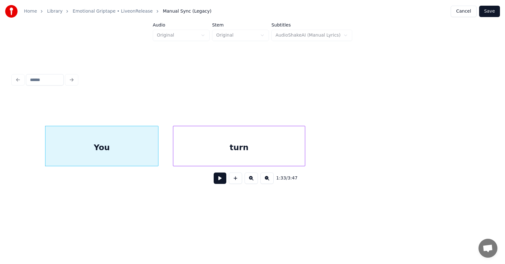
click at [223, 154] on div "turn" at bounding box center [239, 147] width 132 height 43
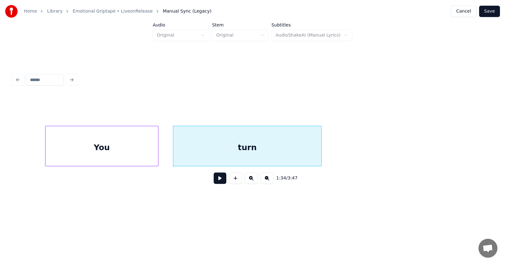
click at [321, 147] on div at bounding box center [320, 146] width 2 height 40
click at [287, 146] on div "turn" at bounding box center [253, 147] width 161 height 43
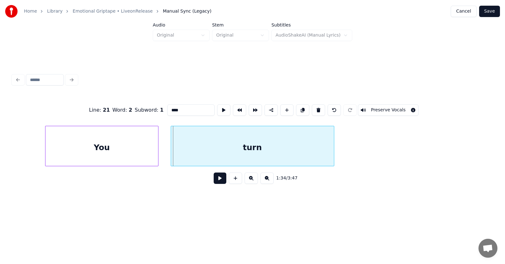
click at [172, 151] on div at bounding box center [172, 146] width 2 height 40
click at [214, 179] on button at bounding box center [220, 178] width 13 height 11
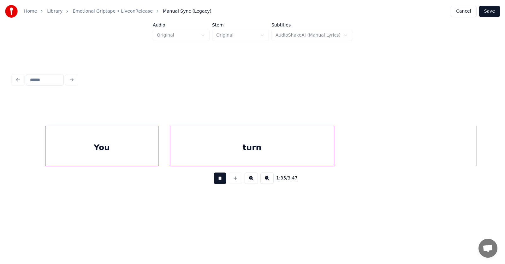
scroll to position [0, 22615]
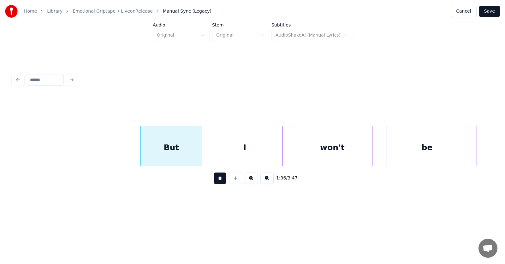
click at [214, 182] on button at bounding box center [220, 178] width 13 height 11
click at [173, 153] on div "But" at bounding box center [169, 147] width 61 height 43
click at [236, 155] on div "I" at bounding box center [242, 147] width 75 height 43
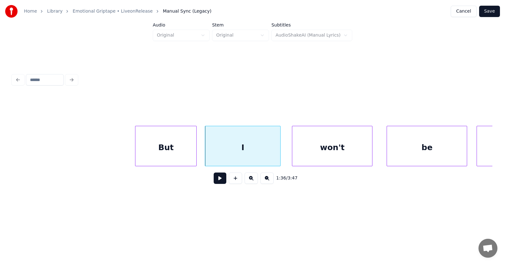
click at [162, 156] on div "But" at bounding box center [165, 147] width 61 height 43
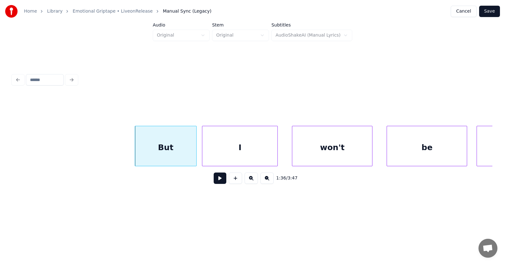
click at [211, 157] on div "I" at bounding box center [239, 147] width 75 height 43
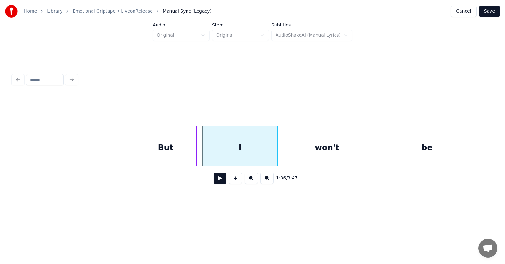
click at [309, 157] on div "won't" at bounding box center [327, 147] width 80 height 43
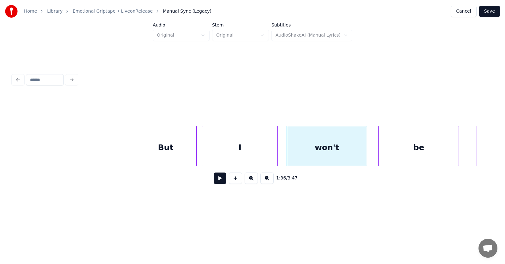
click at [410, 152] on div "be" at bounding box center [419, 147] width 80 height 43
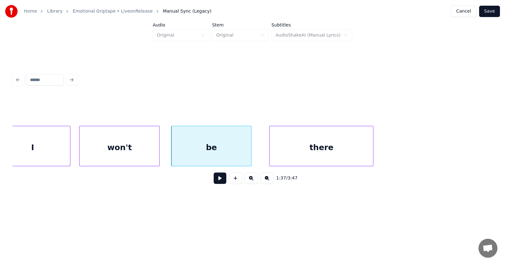
scroll to position [0, 22859]
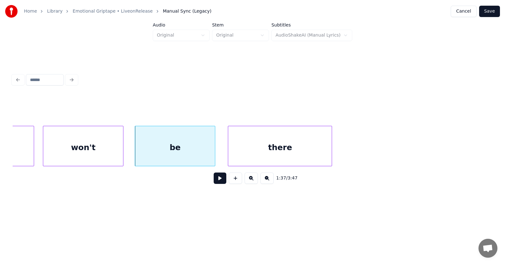
click at [271, 155] on div "there" at bounding box center [280, 147] width 104 height 43
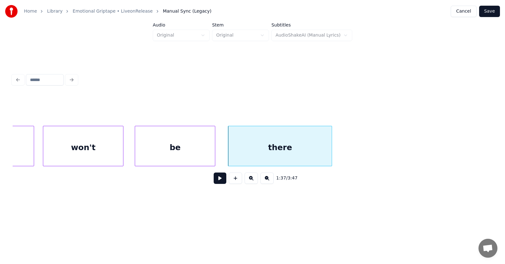
click at [215, 181] on button at bounding box center [220, 178] width 13 height 11
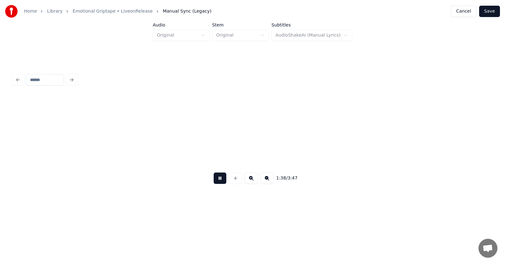
scroll to position [0, 23340]
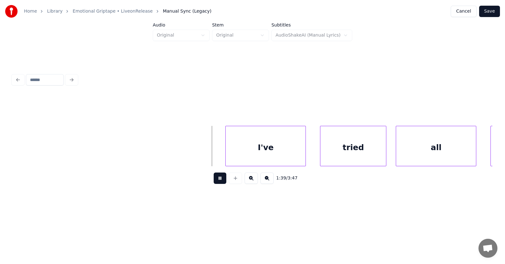
click at [215, 181] on button at bounding box center [220, 178] width 13 height 11
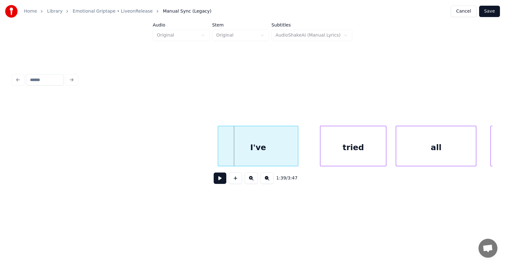
click at [263, 146] on div "I've" at bounding box center [258, 147] width 80 height 43
click at [338, 150] on div "tried" at bounding box center [343, 147] width 66 height 43
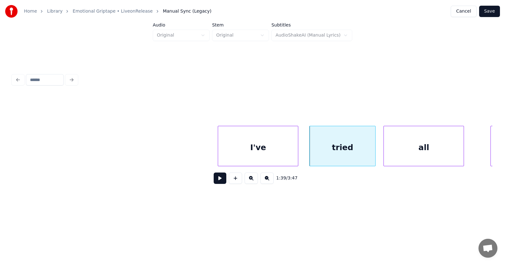
click at [406, 151] on div "all" at bounding box center [424, 147] width 80 height 43
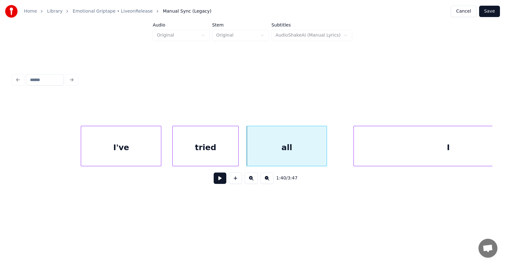
scroll to position [0, 23622]
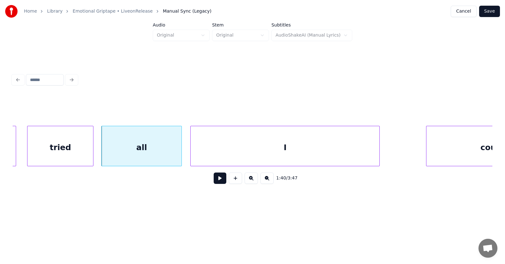
click at [244, 159] on div "I" at bounding box center [285, 147] width 189 height 43
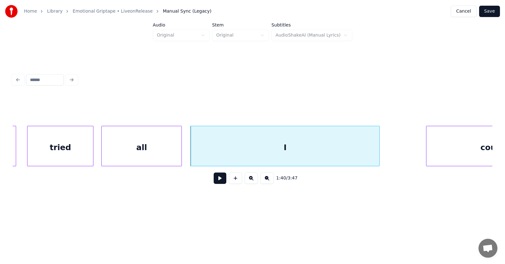
scroll to position [0, 23686]
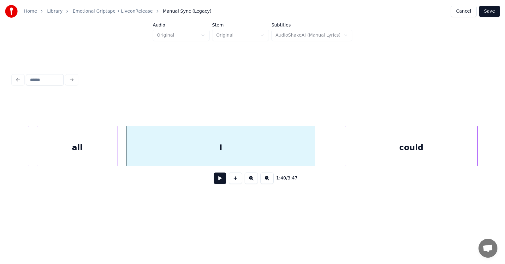
click at [429, 151] on div "could" at bounding box center [411, 147] width 132 height 43
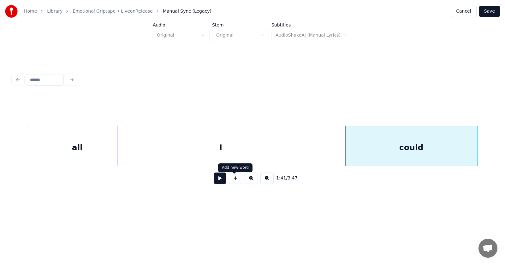
click at [215, 180] on button at bounding box center [220, 178] width 13 height 11
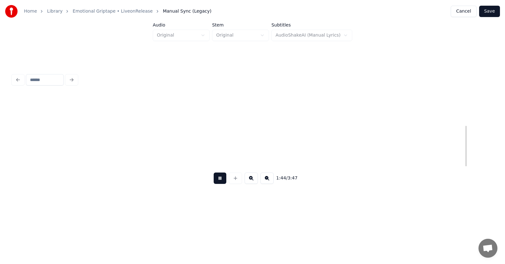
scroll to position [0, 24651]
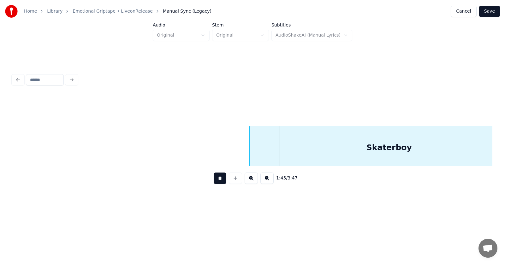
click at [217, 182] on button at bounding box center [220, 178] width 13 height 11
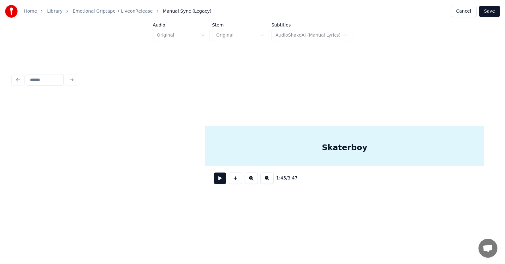
click at [297, 148] on div "Skaterboy" at bounding box center [344, 147] width 279 height 43
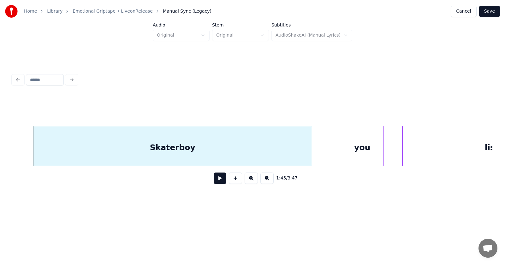
scroll to position [0, 24894]
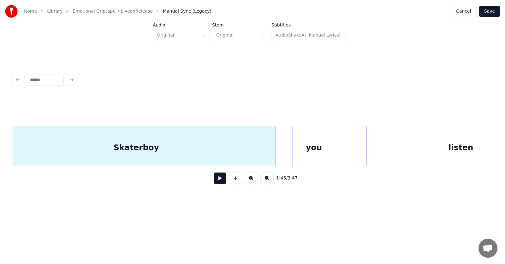
click at [311, 152] on div "you" at bounding box center [314, 147] width 42 height 43
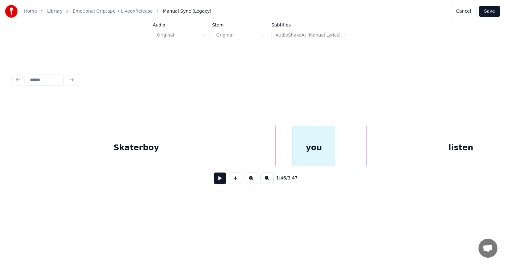
scroll to position [0, 24955]
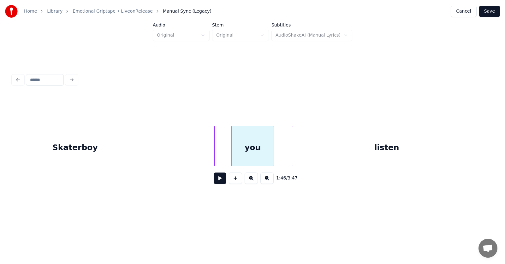
click at [373, 150] on div "listen" at bounding box center [386, 147] width 189 height 43
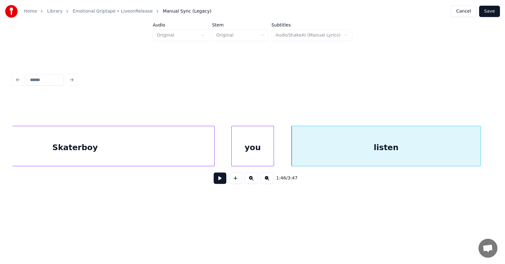
click at [186, 149] on div "Skaterboy" at bounding box center [75, 147] width 279 height 43
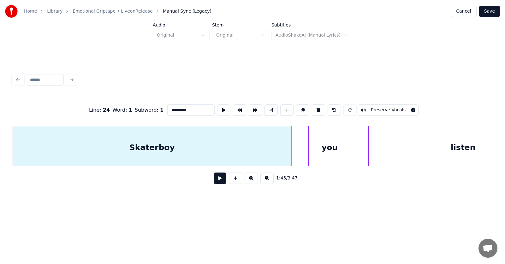
click at [216, 178] on button at bounding box center [220, 178] width 13 height 11
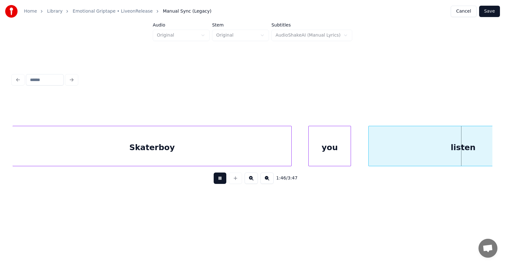
scroll to position [0, 25362]
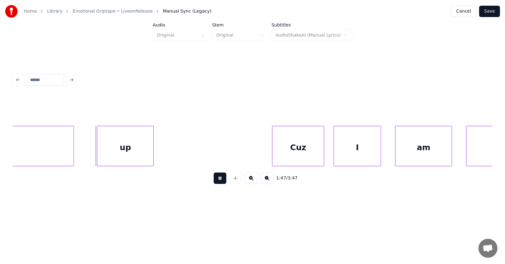
click at [216, 178] on button at bounding box center [220, 178] width 13 height 11
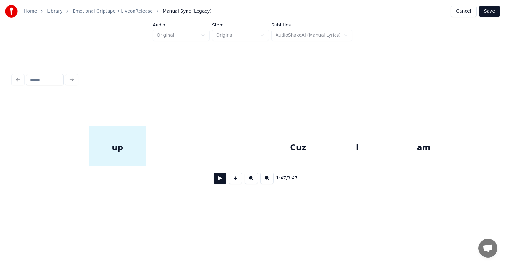
click at [130, 155] on div "up" at bounding box center [117, 147] width 56 height 43
click at [278, 154] on div "Cuz" at bounding box center [291, 147] width 51 height 43
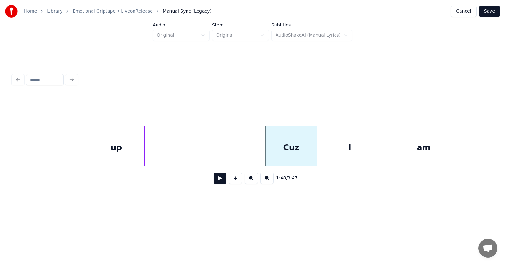
click at [348, 154] on div "I" at bounding box center [349, 147] width 47 height 43
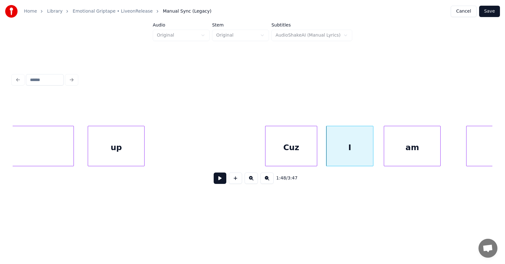
click at [404, 152] on div "am" at bounding box center [412, 147] width 56 height 43
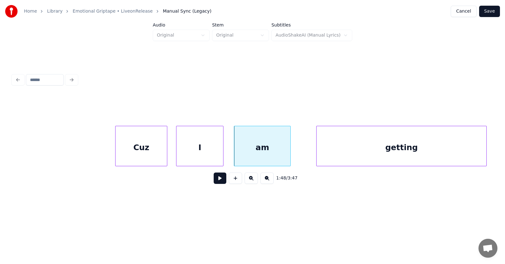
scroll to position [0, 25548]
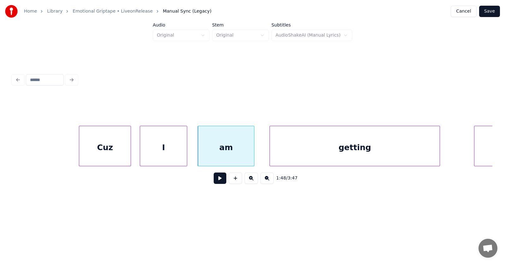
click at [311, 155] on div "getting" at bounding box center [355, 147] width 170 height 43
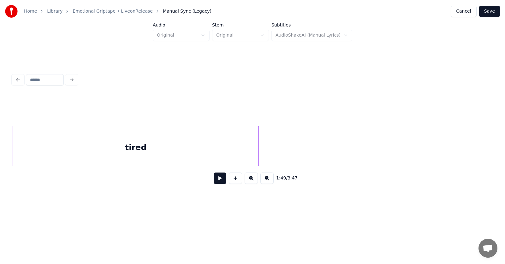
scroll to position [0, 26002]
click at [178, 153] on div "tired" at bounding box center [136, 147] width 246 height 43
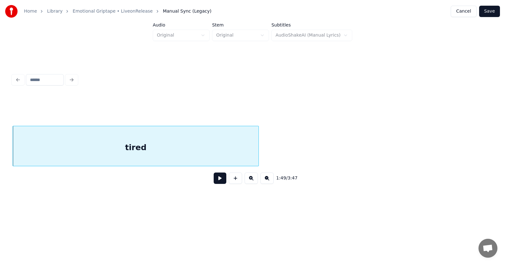
click at [214, 182] on button at bounding box center [220, 178] width 13 height 11
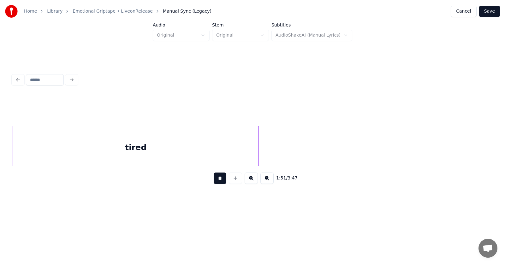
scroll to position [0, 26483]
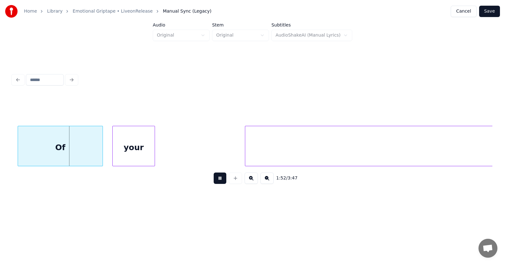
click at [214, 182] on button at bounding box center [220, 178] width 13 height 11
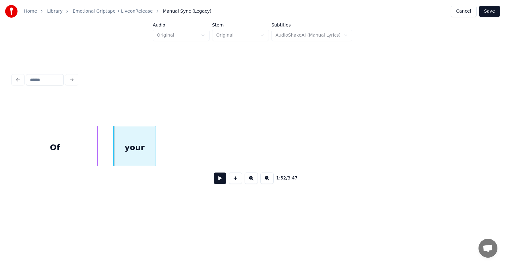
scroll to position [0, 26481]
click at [65, 150] on div "Of" at bounding box center [55, 147] width 85 height 43
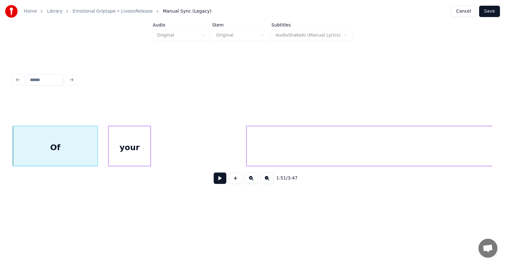
click at [125, 152] on div "your" at bounding box center [130, 147] width 42 height 43
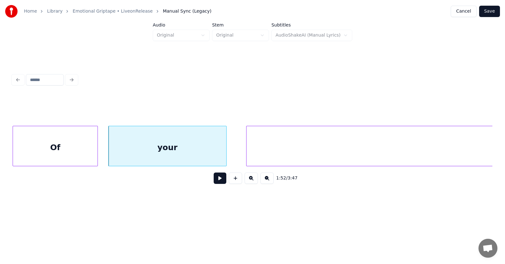
click at [225, 153] on div at bounding box center [225, 146] width 2 height 40
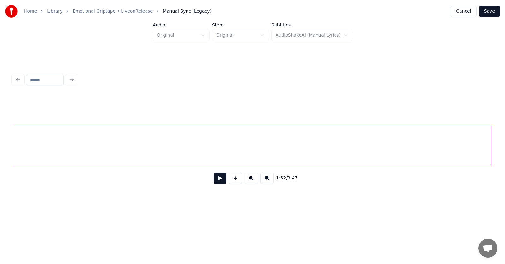
scroll to position [0, 26708]
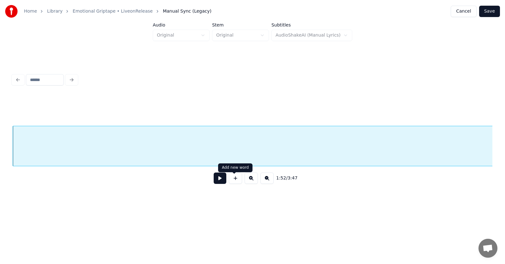
click at [214, 182] on button at bounding box center [220, 178] width 13 height 11
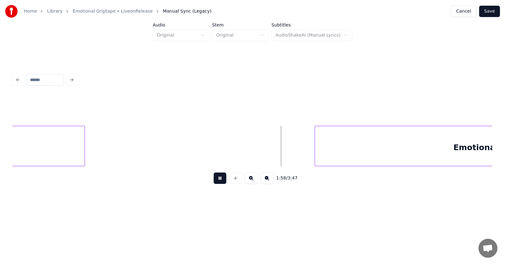
click at [214, 182] on button at bounding box center [220, 178] width 13 height 11
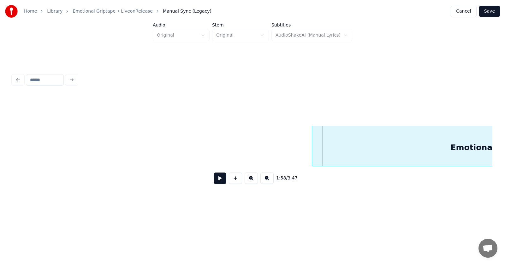
scroll to position [0, 27815]
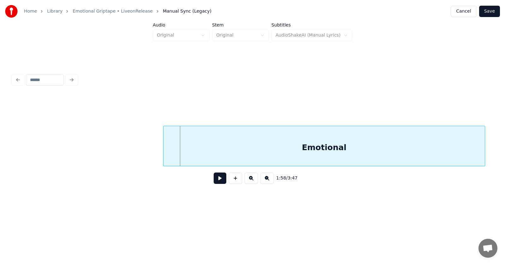
click at [344, 147] on div "Emotional" at bounding box center [323, 147] width 321 height 43
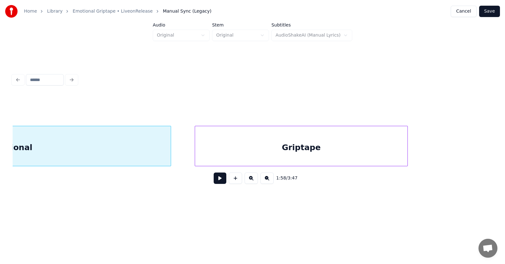
scroll to position [0, 28164]
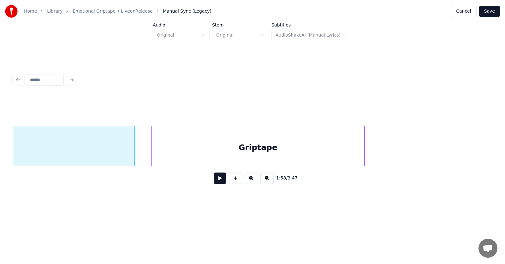
click at [252, 154] on div "Griptape" at bounding box center [258, 147] width 212 height 43
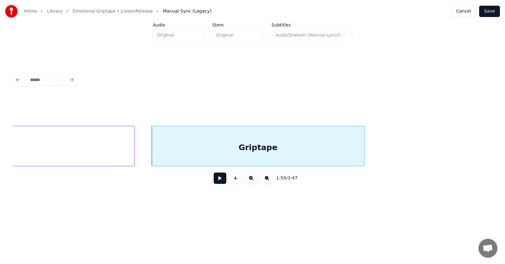
click at [214, 182] on button at bounding box center [220, 178] width 13 height 11
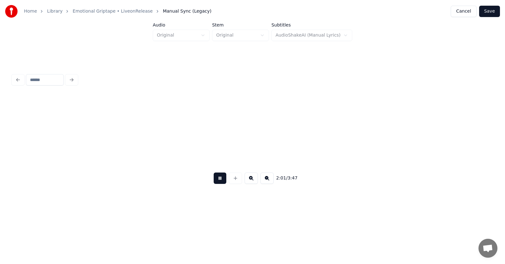
scroll to position [0, 28647]
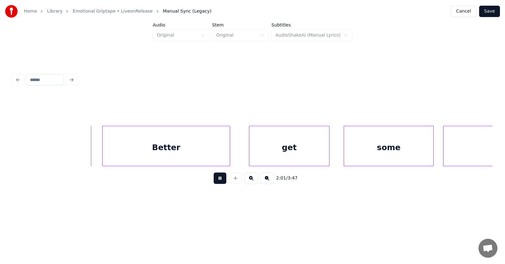
click at [215, 182] on button at bounding box center [220, 178] width 13 height 11
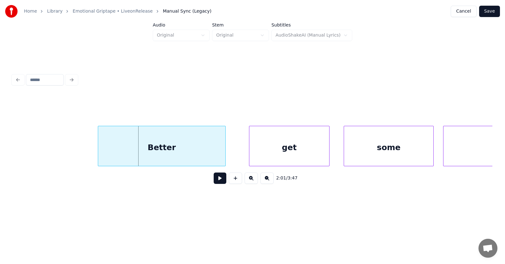
click at [179, 151] on div "Better" at bounding box center [161, 147] width 127 height 43
click at [267, 154] on div "get" at bounding box center [282, 147] width 80 height 43
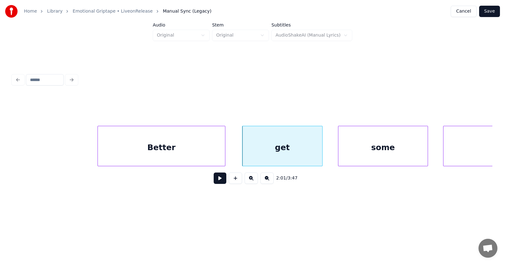
click at [359, 151] on div "some" at bounding box center [382, 147] width 89 height 43
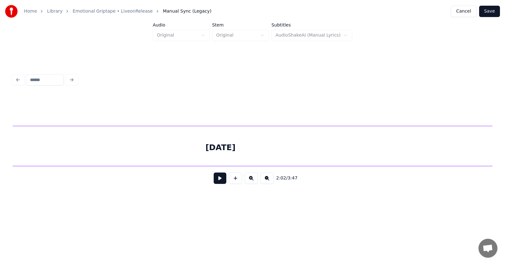
click at [452, 150] on div "[DATE]" at bounding box center [221, 147] width 544 height 43
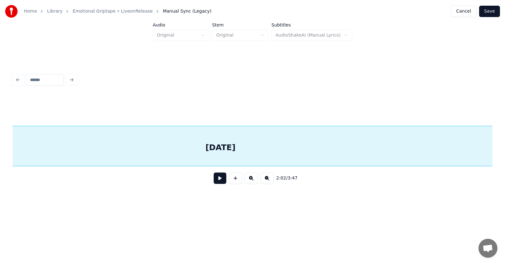
scroll to position [0, 29072]
click at [217, 179] on button at bounding box center [220, 178] width 13 height 11
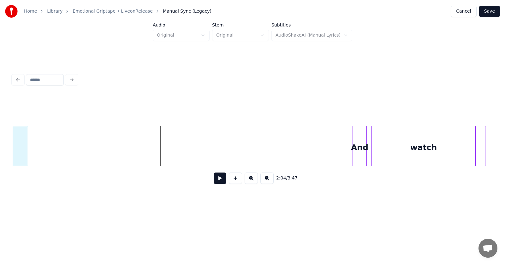
click at [27, 149] on div at bounding box center [27, 146] width 2 height 40
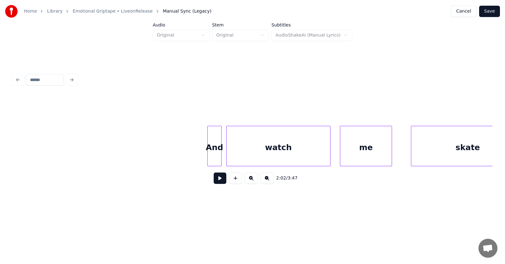
scroll to position [0, 29473]
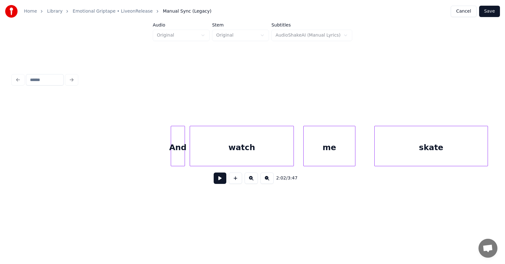
click at [176, 147] on div "And" at bounding box center [178, 147] width 14 height 43
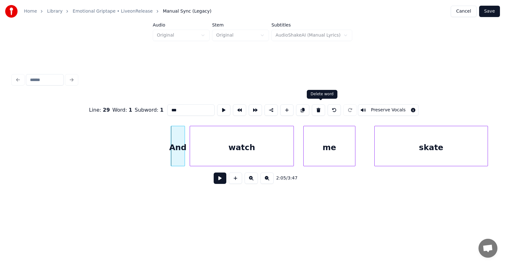
click at [320, 106] on button at bounding box center [318, 109] width 13 height 11
type input "*****"
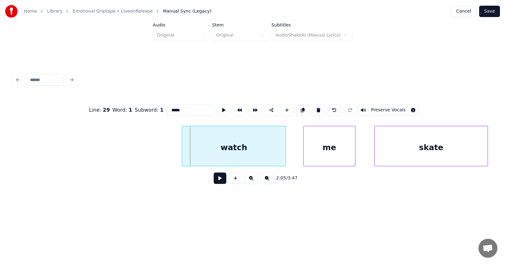
click at [243, 152] on div "watch" at bounding box center [234, 147] width 104 height 43
click at [314, 151] on div "me" at bounding box center [321, 147] width 51 height 43
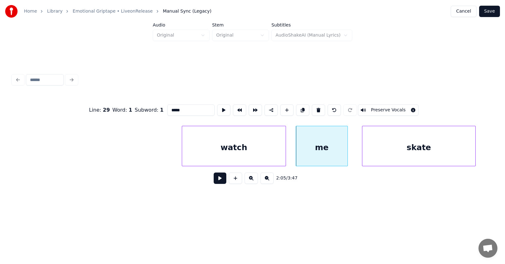
click at [373, 147] on div "skate" at bounding box center [418, 147] width 113 height 43
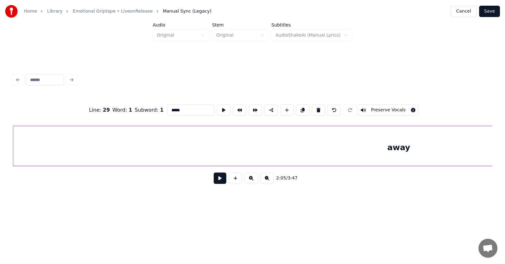
scroll to position [0, 29951]
click at [295, 152] on div "away" at bounding box center [398, 147] width 771 height 43
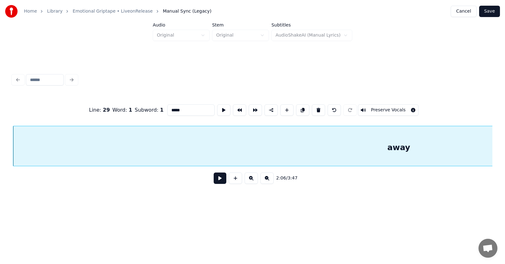
click at [214, 181] on button at bounding box center [220, 178] width 13 height 11
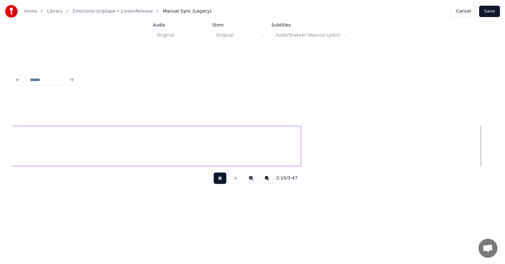
scroll to position [0, 30916]
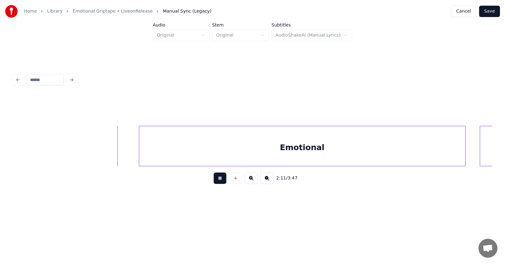
click at [216, 182] on button at bounding box center [220, 178] width 13 height 11
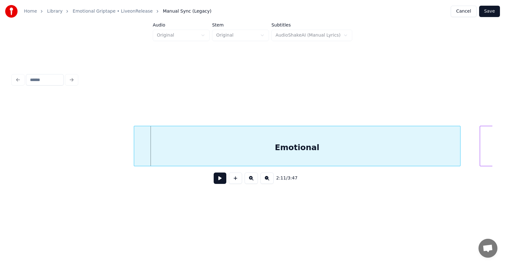
click at [229, 155] on div "Emotional" at bounding box center [297, 147] width 326 height 43
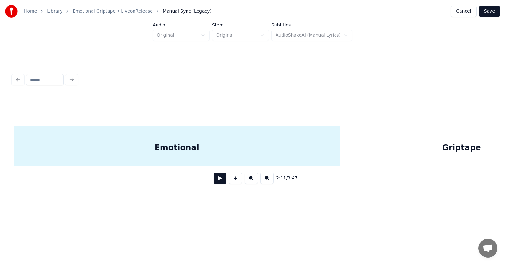
scroll to position [0, 31105]
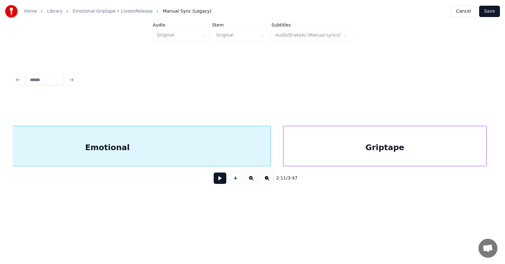
click at [374, 154] on div "Griptape" at bounding box center [384, 147] width 203 height 43
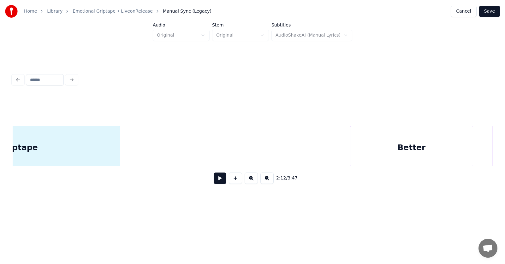
scroll to position [0, 31544]
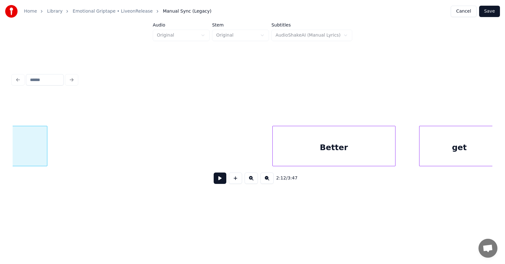
click at [316, 149] on div "Better" at bounding box center [334, 147] width 122 height 43
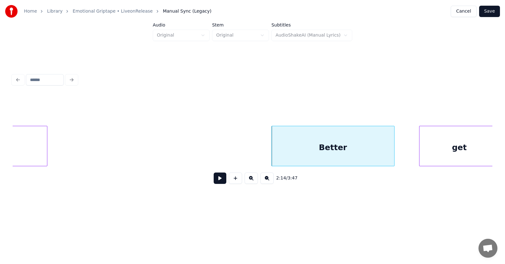
scroll to position [0, 31550]
click at [436, 153] on div "get" at bounding box center [443, 147] width 80 height 43
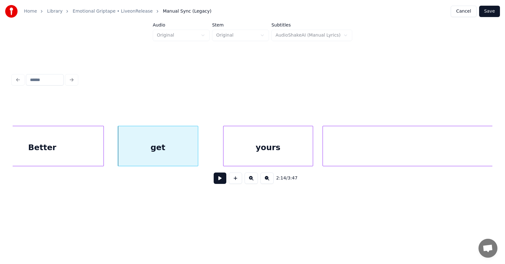
scroll to position [0, 31944]
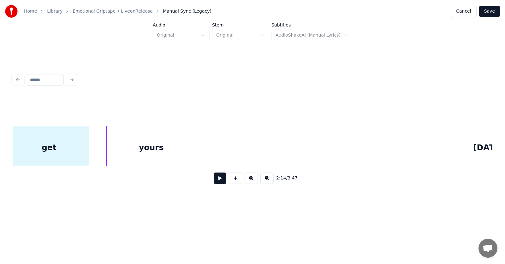
click at [172, 153] on div "yours" at bounding box center [151, 147] width 89 height 43
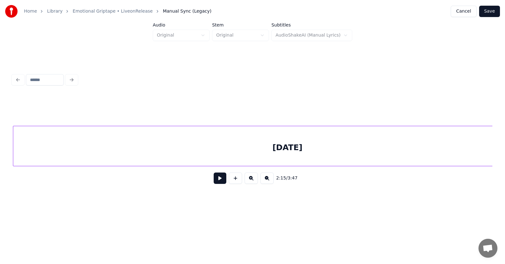
scroll to position [0, 32137]
click at [229, 155] on div "[DATE]" at bounding box center [287, 147] width 549 height 43
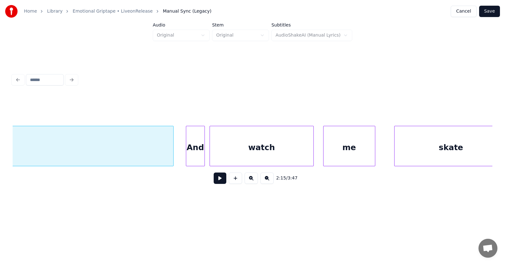
scroll to position [0, 32380]
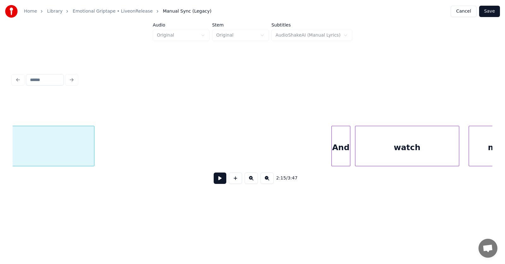
click at [92, 147] on div at bounding box center [93, 146] width 2 height 40
click at [336, 151] on div "And" at bounding box center [341, 147] width 18 height 43
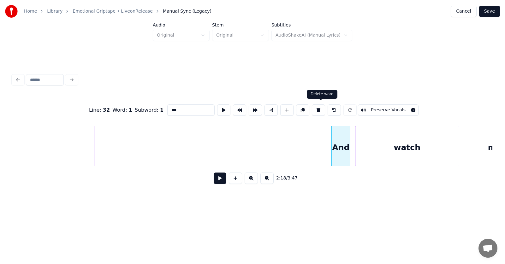
click at [320, 106] on button at bounding box center [318, 109] width 13 height 11
type input "*****"
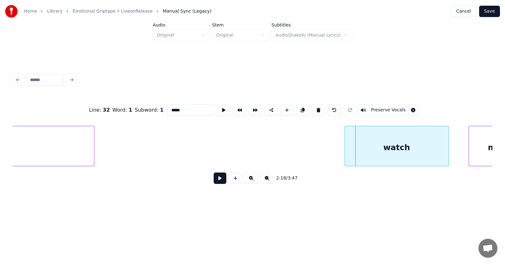
click at [380, 146] on div "watch" at bounding box center [397, 147] width 104 height 43
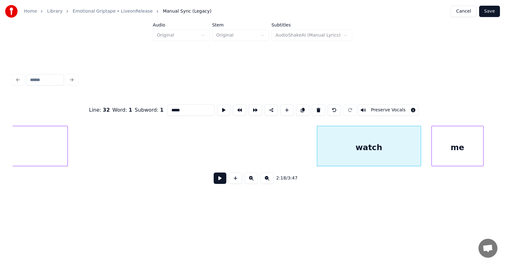
click at [468, 144] on div "me" at bounding box center [457, 147] width 51 height 43
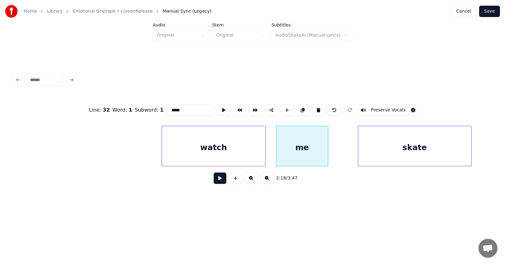
scroll to position [0, 32635]
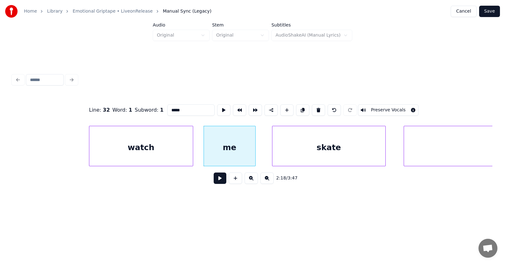
click at [306, 147] on div "skate" at bounding box center [328, 147] width 113 height 43
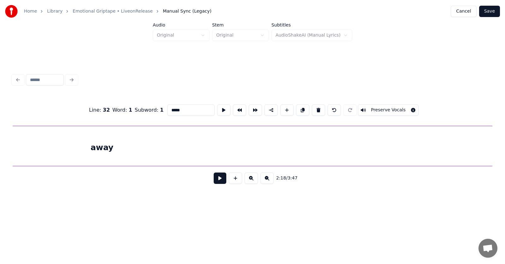
click at [432, 151] on div "away" at bounding box center [102, 147] width 781 height 43
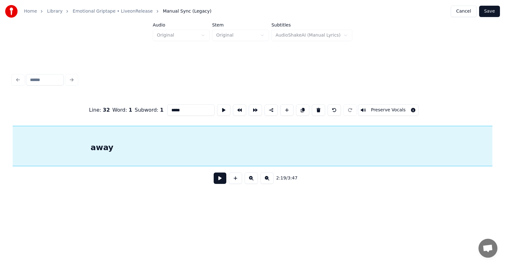
scroll to position [0, 33013]
click at [220, 180] on button at bounding box center [220, 178] width 13 height 11
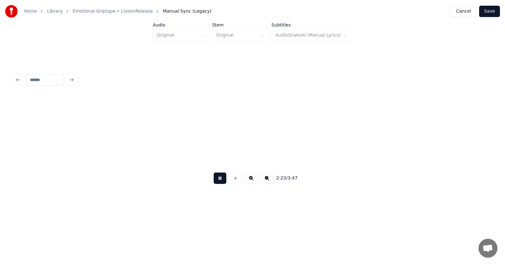
scroll to position [0, 33976]
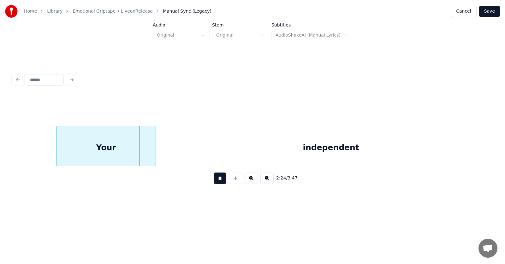
click at [218, 180] on button at bounding box center [220, 178] width 13 height 11
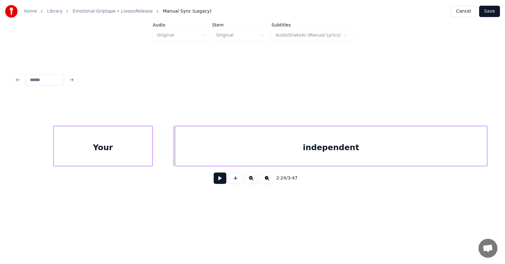
click at [119, 151] on div "Your" at bounding box center [103, 147] width 99 height 43
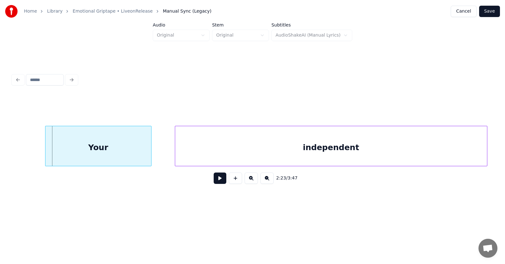
click at [46, 148] on div at bounding box center [46, 146] width 2 height 40
click at [223, 154] on div "independent" at bounding box center [314, 147] width 312 height 43
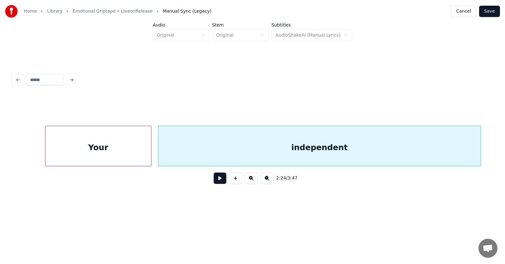
click at [479, 145] on div at bounding box center [480, 146] width 2 height 40
click at [219, 180] on button at bounding box center [220, 178] width 13 height 11
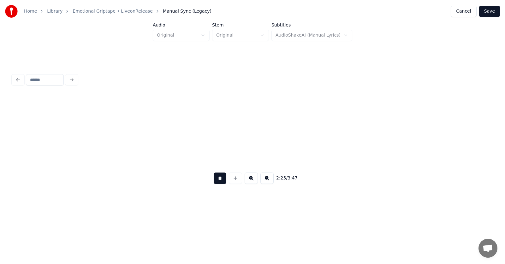
scroll to position [0, 34457]
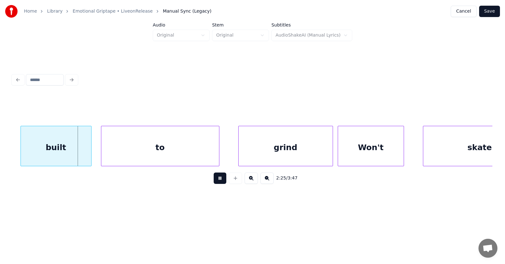
click at [219, 180] on button at bounding box center [220, 178] width 13 height 11
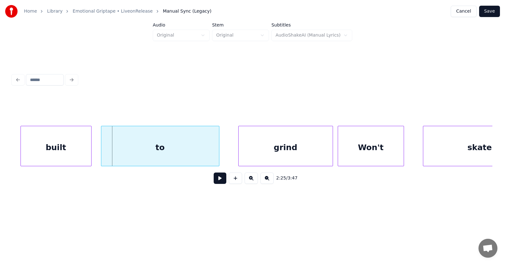
scroll to position [0, 34415]
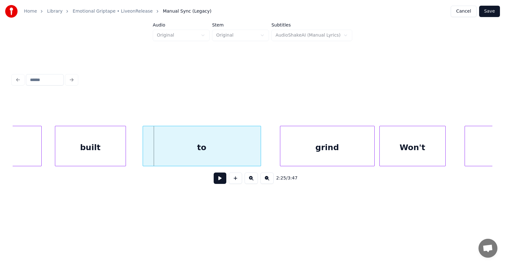
click at [106, 148] on div "built" at bounding box center [90, 147] width 70 height 43
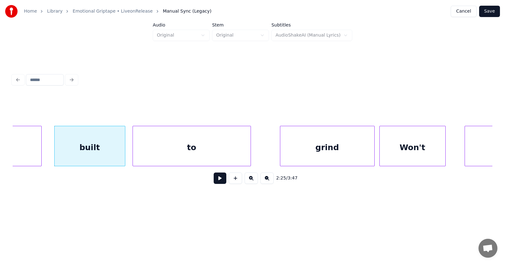
click at [175, 151] on div "to" at bounding box center [192, 147] width 118 height 43
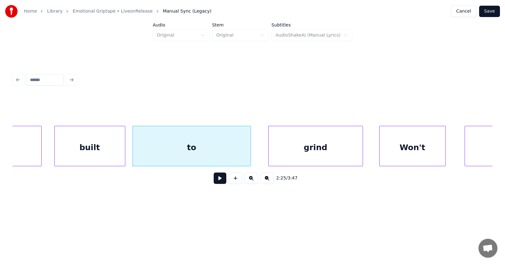
click at [303, 154] on div "grind" at bounding box center [316, 147] width 94 height 43
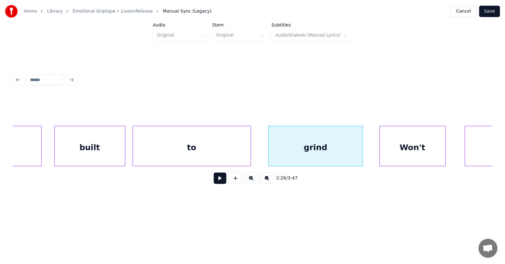
click at [213, 153] on div "to" at bounding box center [192, 147] width 118 height 43
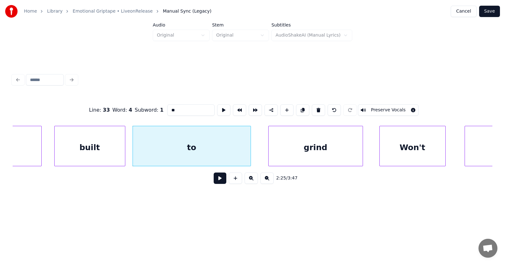
click at [217, 179] on button at bounding box center [220, 178] width 13 height 11
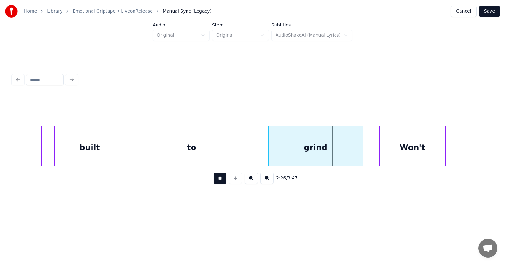
click at [217, 179] on button at bounding box center [220, 178] width 13 height 11
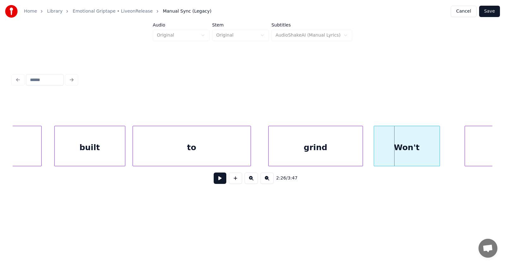
click at [395, 152] on div "Won't" at bounding box center [407, 147] width 66 height 43
click at [307, 150] on div "grind" at bounding box center [316, 147] width 94 height 43
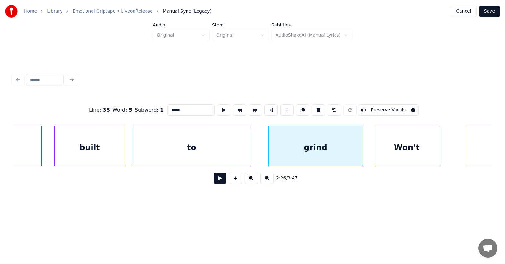
click at [214, 180] on button at bounding box center [220, 178] width 13 height 11
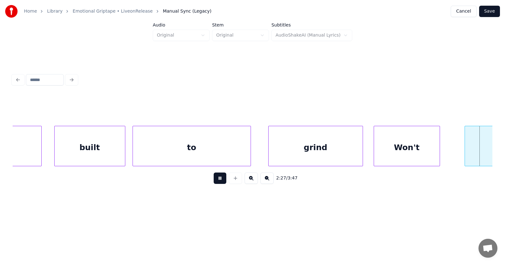
scroll to position [0, 34895]
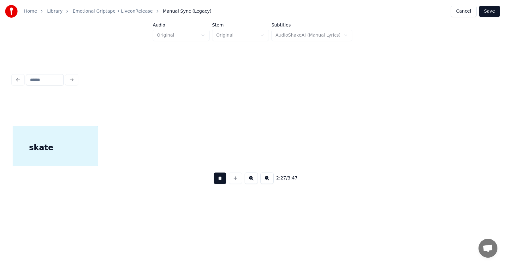
click at [214, 180] on button at bounding box center [220, 178] width 13 height 11
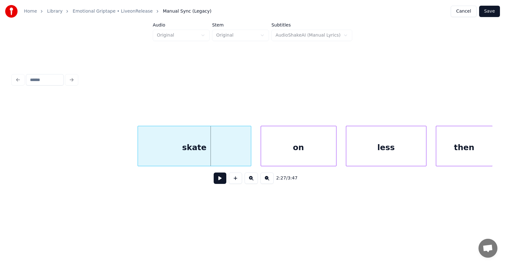
scroll to position [0, 34670]
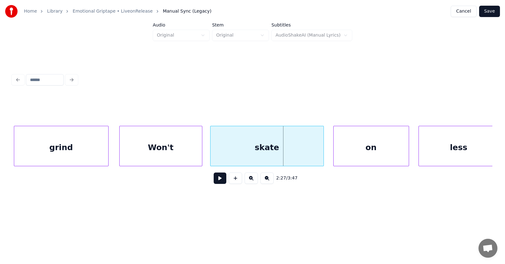
click at [202, 150] on div at bounding box center [201, 146] width 2 height 40
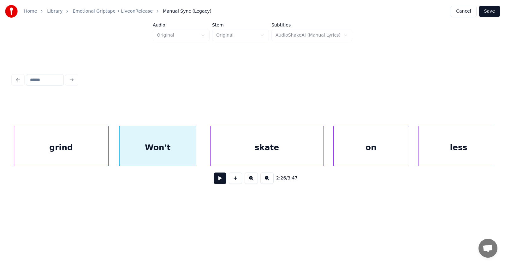
click at [194, 153] on div at bounding box center [195, 146] width 2 height 40
click at [232, 154] on div "skate" at bounding box center [258, 147] width 113 height 43
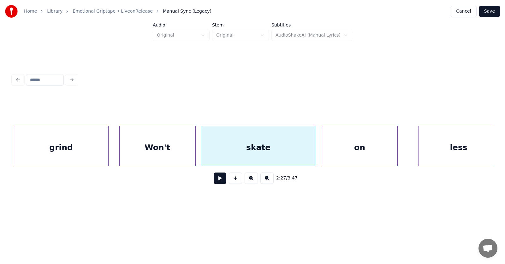
click at [332, 154] on div "on" at bounding box center [359, 147] width 75 height 43
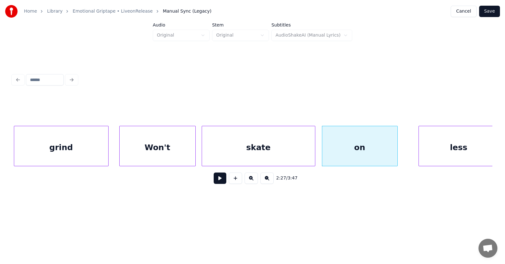
scroll to position [0, 34674]
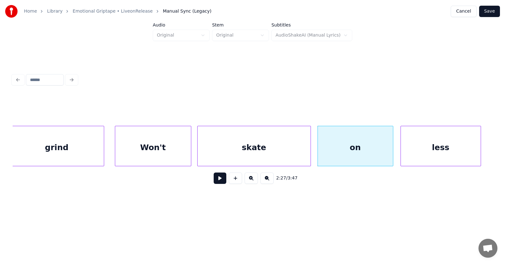
click at [432, 151] on div "less" at bounding box center [441, 147] width 80 height 43
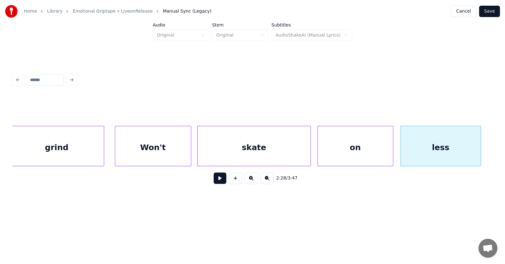
click at [163, 151] on div "Won't" at bounding box center [153, 147] width 76 height 43
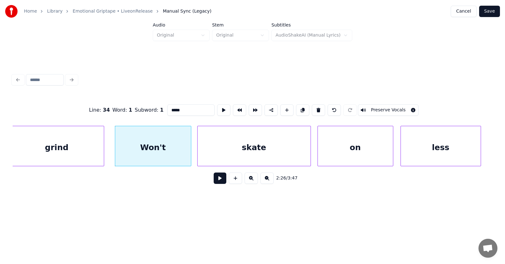
click at [215, 179] on button at bounding box center [220, 178] width 13 height 11
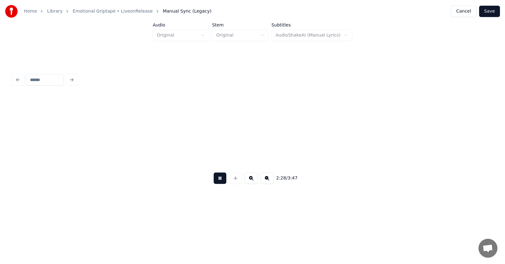
scroll to position [0, 35154]
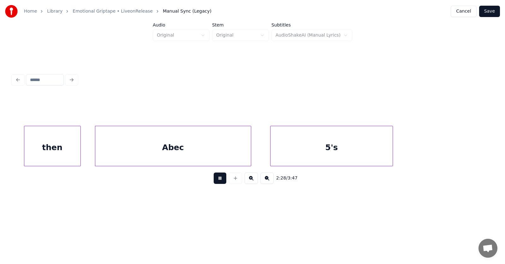
click at [215, 179] on button at bounding box center [220, 178] width 13 height 11
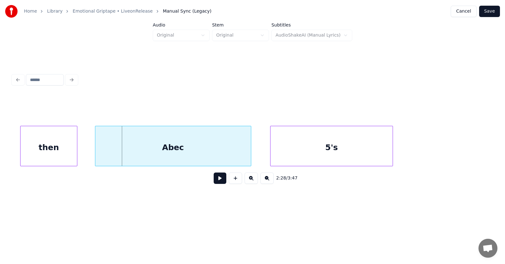
click at [59, 149] on div "then" at bounding box center [49, 147] width 56 height 43
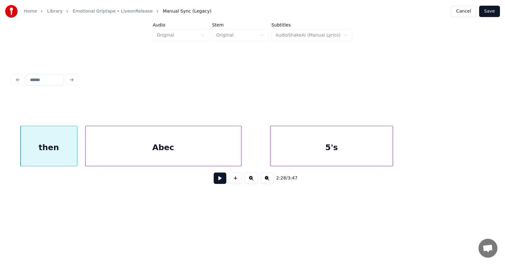
click at [137, 154] on div "Abec" at bounding box center [164, 147] width 156 height 43
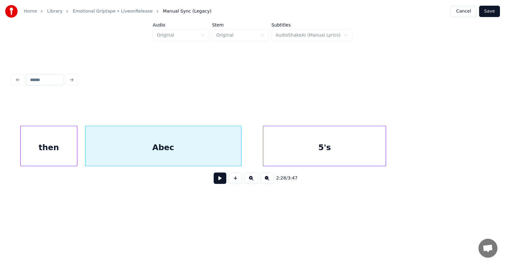
click at [300, 151] on div "5's" at bounding box center [324, 147] width 122 height 43
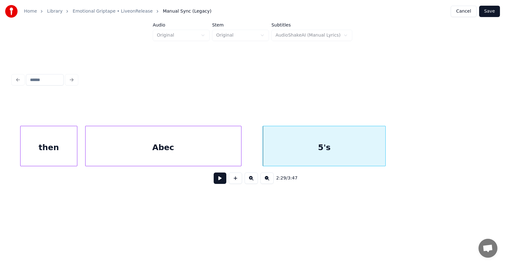
click at [59, 149] on div "then" at bounding box center [49, 147] width 56 height 43
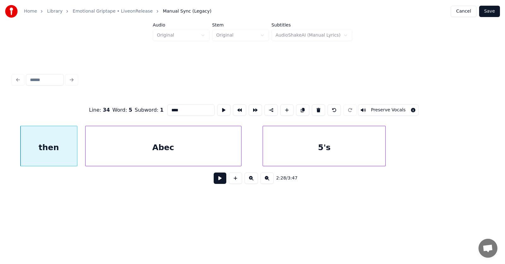
click at [214, 179] on button at bounding box center [220, 178] width 13 height 11
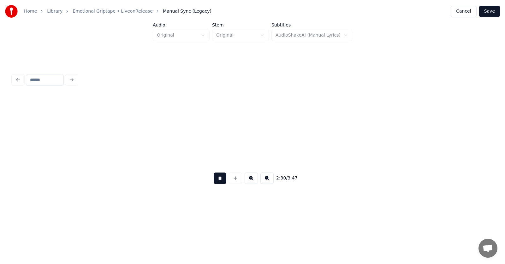
scroll to position [0, 35634]
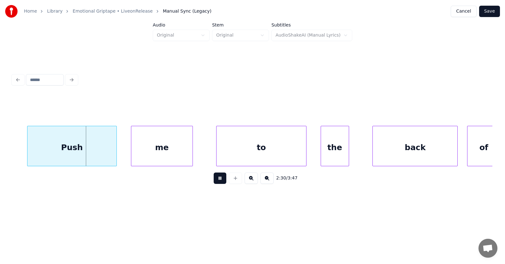
click at [214, 179] on button at bounding box center [220, 178] width 13 height 11
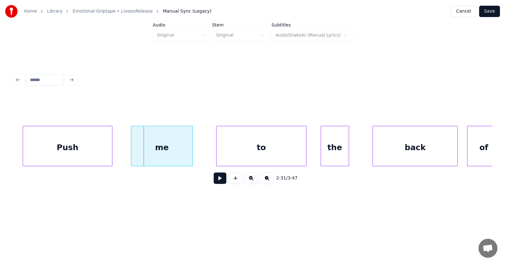
click at [88, 151] on div "Push" at bounding box center [67, 147] width 89 height 43
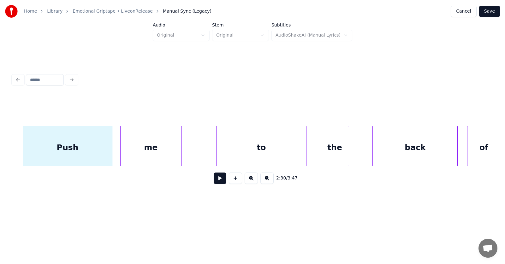
click at [157, 152] on div "me" at bounding box center [151, 147] width 61 height 43
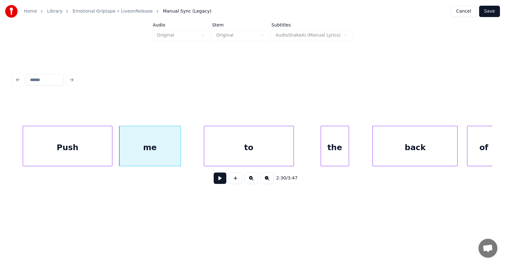
click at [242, 158] on div "to" at bounding box center [248, 147] width 89 height 43
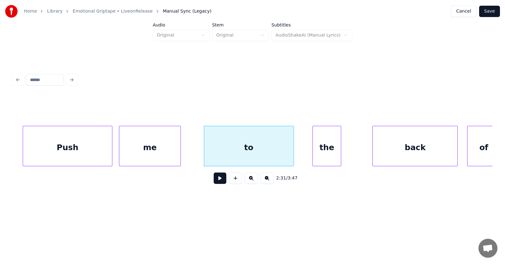
click at [326, 154] on div "the" at bounding box center [327, 147] width 28 height 43
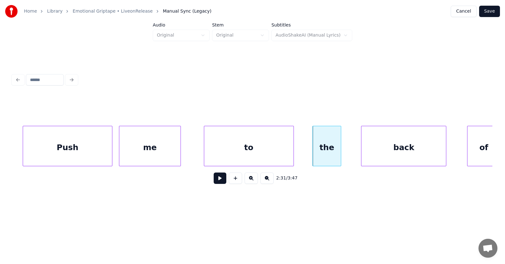
click at [385, 151] on div "back" at bounding box center [403, 147] width 85 height 43
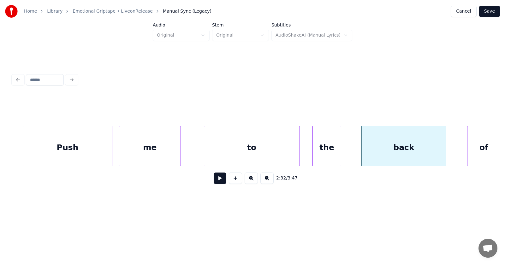
click at [298, 149] on div at bounding box center [299, 146] width 2 height 40
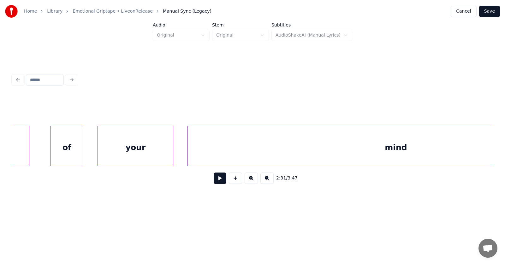
scroll to position [0, 35833]
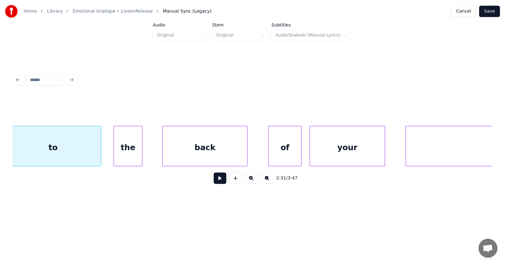
click at [343, 153] on div "your" at bounding box center [347, 147] width 75 height 43
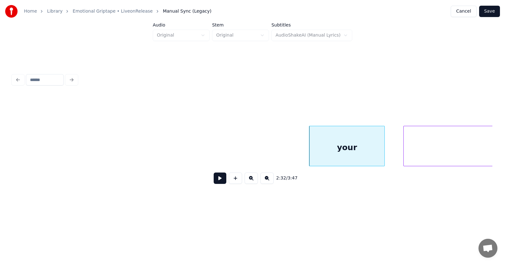
scroll to position [0, 36161]
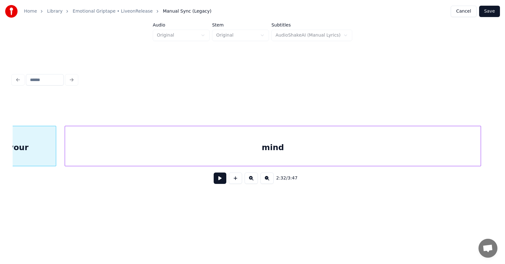
click at [418, 150] on div "mind" at bounding box center [273, 147] width 416 height 43
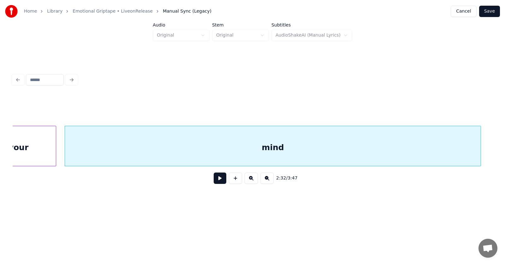
click at [217, 181] on button at bounding box center [220, 178] width 13 height 11
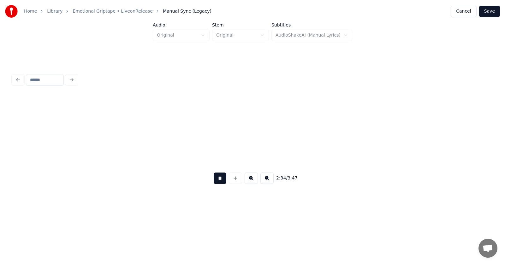
scroll to position [0, 36642]
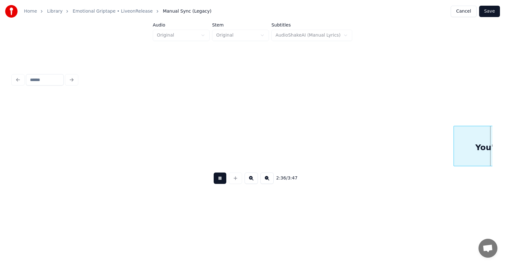
click at [217, 181] on button at bounding box center [220, 178] width 13 height 11
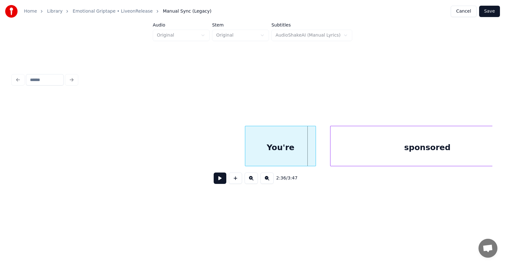
scroll to position [0, 36778]
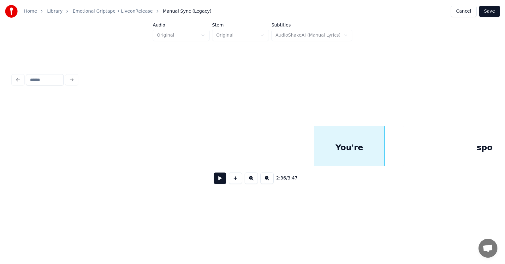
click at [350, 154] on div "You're" at bounding box center [349, 147] width 70 height 43
click at [309, 149] on div at bounding box center [310, 146] width 2 height 40
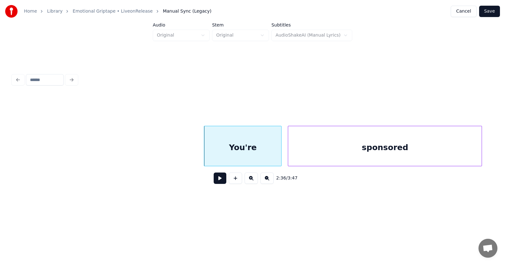
click at [430, 153] on div "sponsored" at bounding box center [384, 147] width 193 height 43
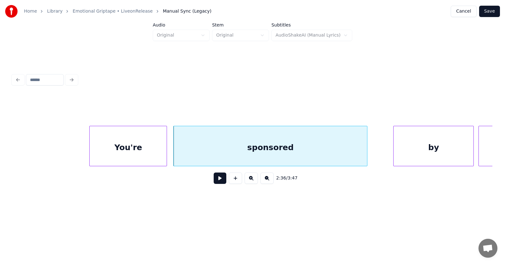
scroll to position [0, 37068]
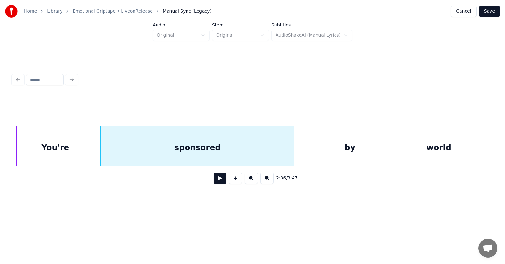
click at [334, 151] on div "by" at bounding box center [350, 147] width 80 height 43
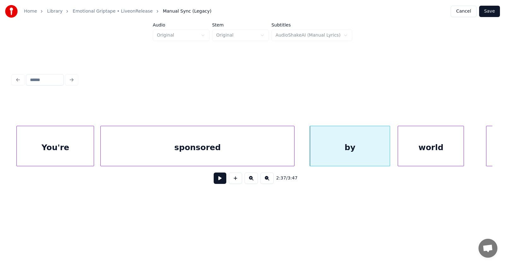
click at [430, 155] on div "world" at bounding box center [431, 147] width 66 height 43
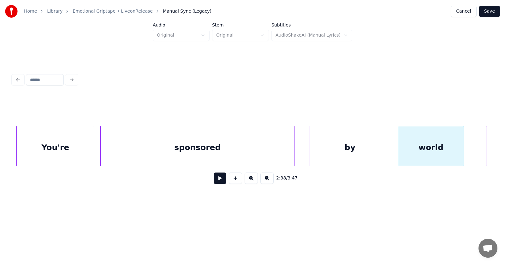
scroll to position [0, 37105]
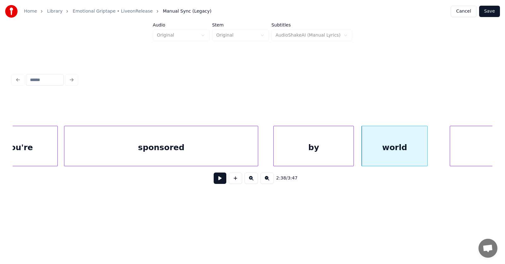
click at [300, 151] on div "by" at bounding box center [314, 147] width 80 height 43
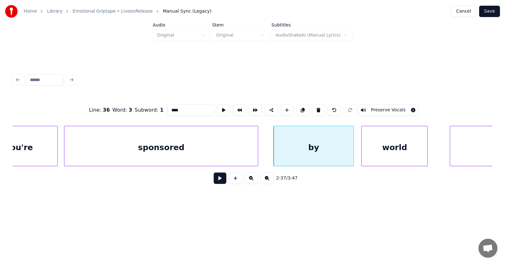
type input "**"
click at [217, 180] on button at bounding box center [220, 178] width 13 height 11
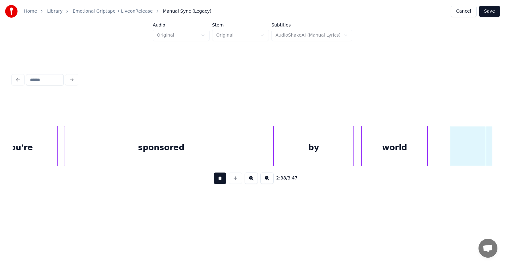
scroll to position [0, 37587]
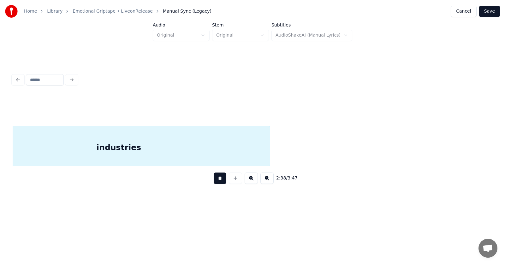
click at [217, 180] on button at bounding box center [220, 178] width 13 height 11
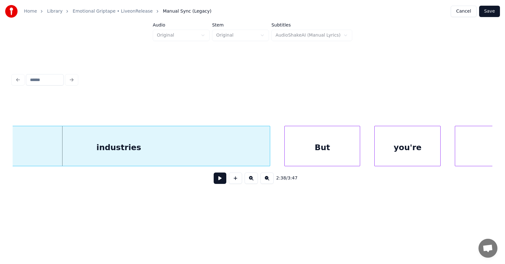
scroll to position [0, 37468]
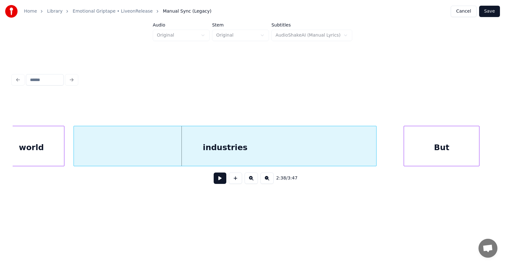
click at [282, 149] on div "industries" at bounding box center [225, 147] width 302 height 43
click at [420, 150] on div "But" at bounding box center [427, 147] width 75 height 43
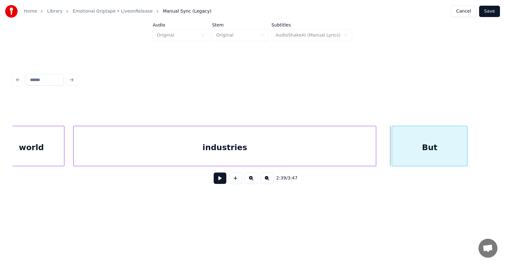
click at [420, 154] on div "But" at bounding box center [429, 147] width 75 height 43
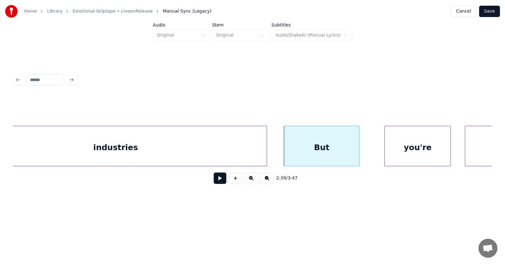
scroll to position [0, 37650]
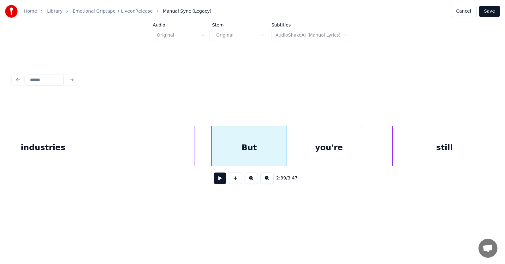
click at [327, 154] on div "you're" at bounding box center [329, 147] width 66 height 43
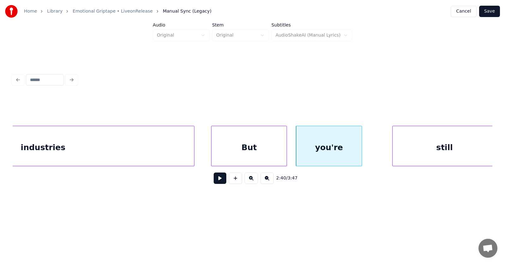
scroll to position [0, 37652]
click at [399, 160] on div "still" at bounding box center [421, 147] width 104 height 43
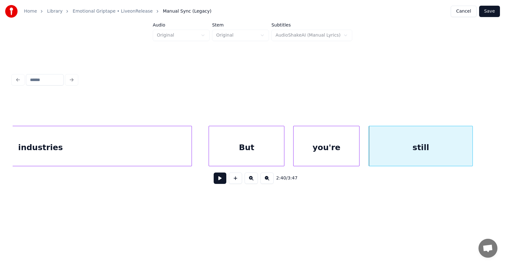
click at [218, 182] on button at bounding box center [220, 178] width 13 height 11
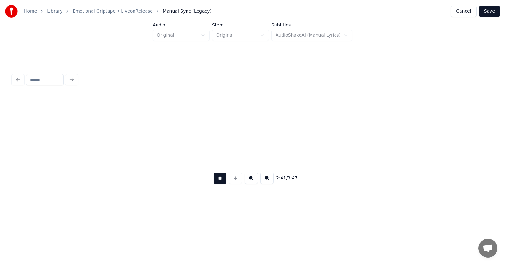
scroll to position [0, 38134]
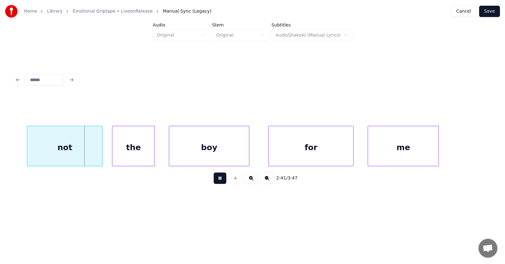
click at [218, 182] on button at bounding box center [220, 178] width 13 height 11
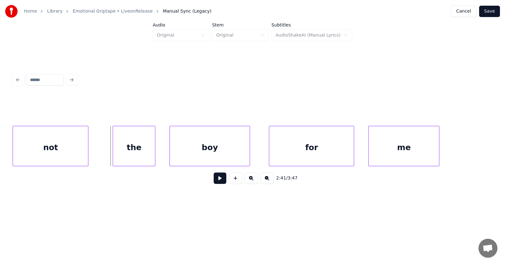
scroll to position [0, 38133]
click at [49, 152] on div "not" at bounding box center [50, 147] width 75 height 43
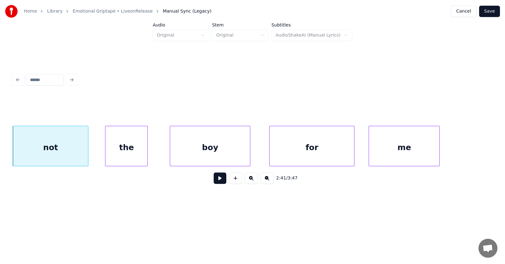
click at [128, 155] on div "the" at bounding box center [126, 147] width 42 height 43
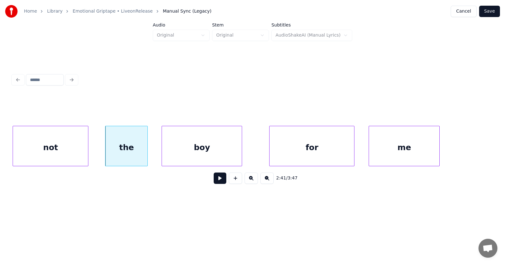
click at [185, 154] on div "boy" at bounding box center [202, 147] width 80 height 43
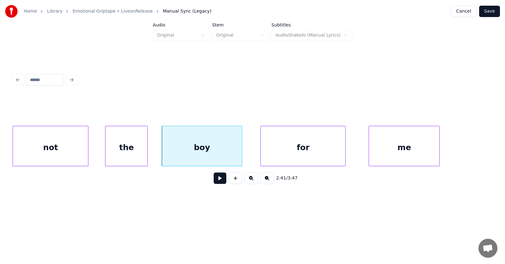
click at [302, 149] on div "for" at bounding box center [303, 147] width 85 height 43
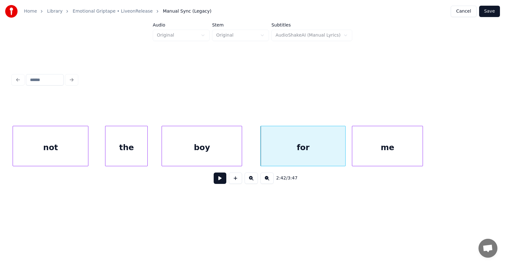
click at [383, 151] on div "me" at bounding box center [387, 147] width 70 height 43
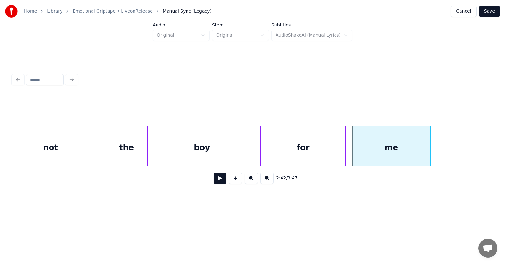
click at [430, 146] on div at bounding box center [429, 146] width 2 height 40
click at [218, 183] on button at bounding box center [220, 178] width 13 height 11
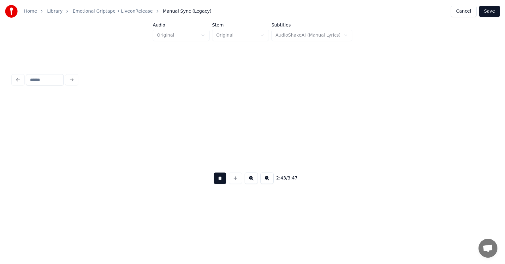
scroll to position [0, 38614]
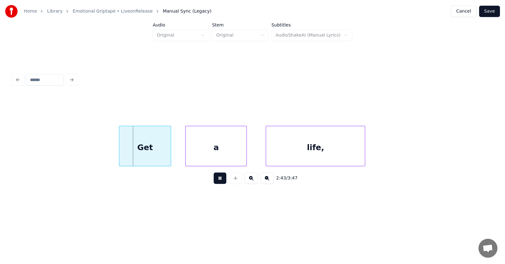
click at [218, 183] on button at bounding box center [220, 178] width 13 height 11
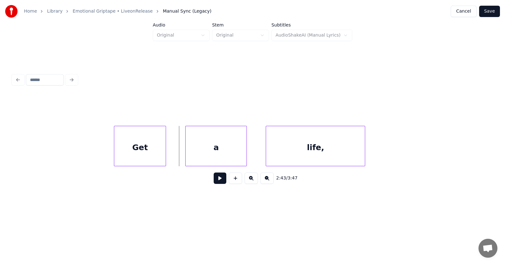
click at [150, 154] on div "Get" at bounding box center [139, 147] width 51 height 43
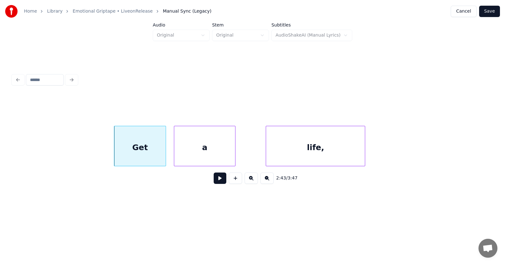
click at [193, 156] on div "a" at bounding box center [204, 147] width 61 height 43
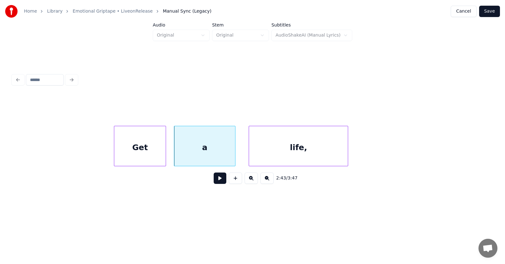
click at [272, 158] on div "life," at bounding box center [298, 147] width 99 height 43
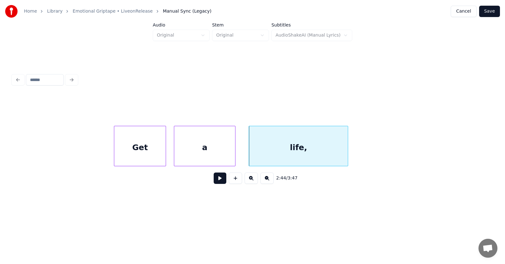
click at [216, 181] on button at bounding box center [220, 178] width 13 height 11
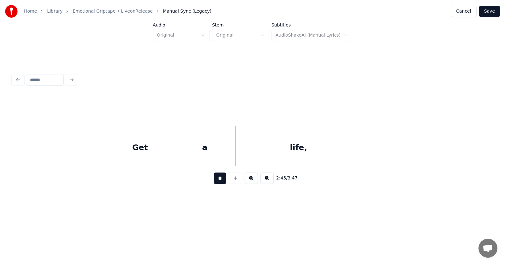
scroll to position [0, 39098]
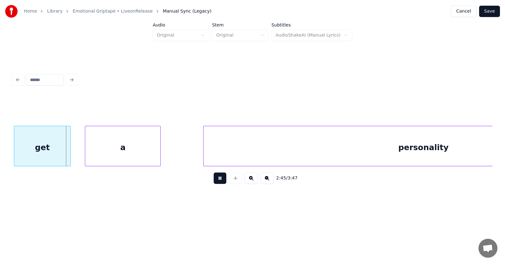
click at [216, 181] on button at bounding box center [220, 178] width 13 height 11
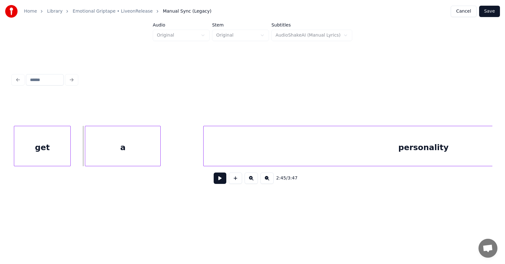
scroll to position [0, 38849]
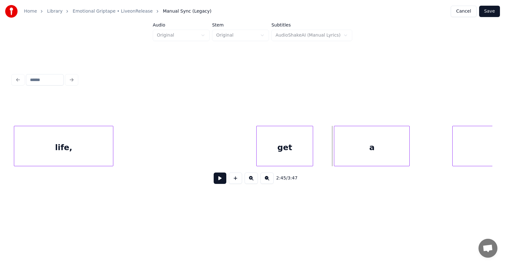
click at [302, 156] on div "get" at bounding box center [285, 147] width 56 height 43
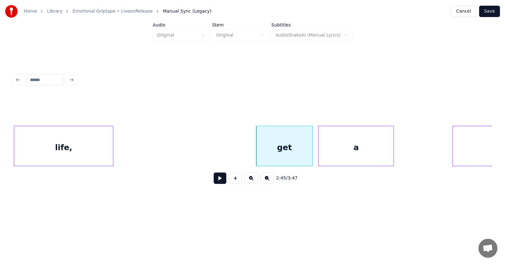
click at [355, 157] on div "a" at bounding box center [355, 147] width 75 height 43
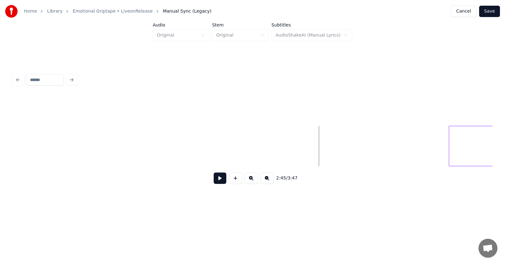
scroll to position [0, 39248]
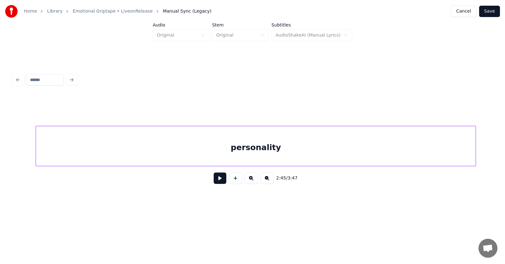
click at [439, 160] on div "personality" at bounding box center [256, 147] width 440 height 43
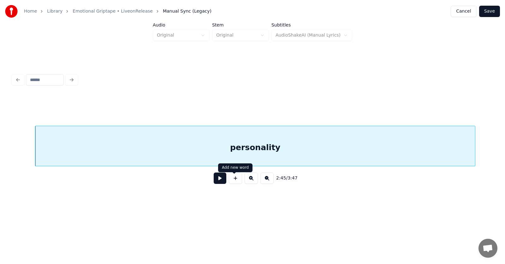
click at [218, 181] on button at bounding box center [220, 178] width 13 height 11
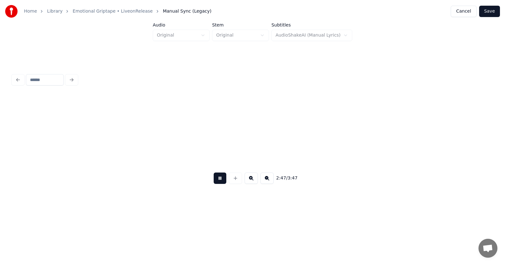
scroll to position [0, 39729]
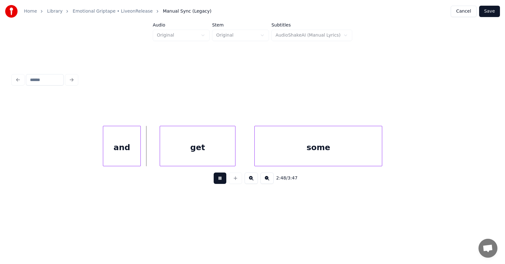
click at [218, 181] on button at bounding box center [220, 178] width 13 height 11
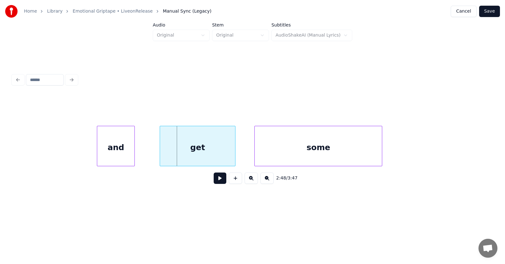
click at [115, 154] on div "and" at bounding box center [115, 147] width 37 height 43
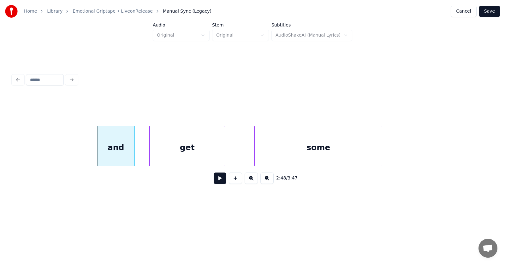
click at [163, 154] on div "get" at bounding box center [187, 147] width 75 height 43
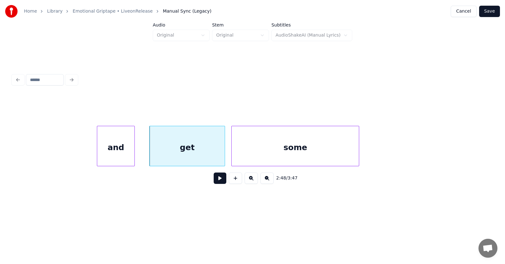
click at [248, 153] on div "some" at bounding box center [295, 147] width 127 height 43
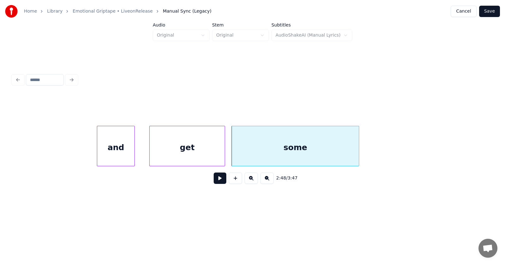
click at [215, 181] on button at bounding box center [220, 178] width 13 height 11
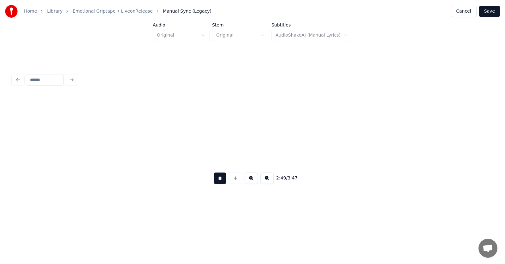
scroll to position [0, 40210]
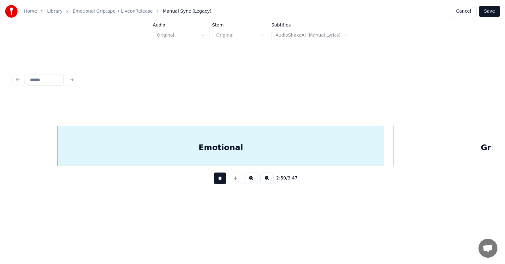
click at [215, 181] on button at bounding box center [220, 178] width 13 height 11
click at [241, 153] on div "Emotional" at bounding box center [216, 147] width 326 height 43
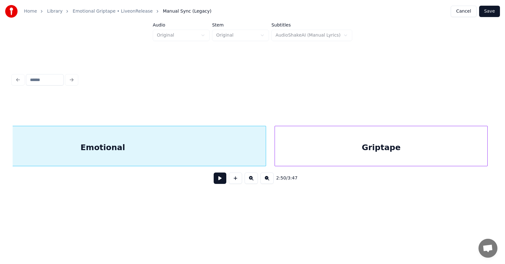
click at [449, 149] on div "Griptape" at bounding box center [381, 147] width 212 height 43
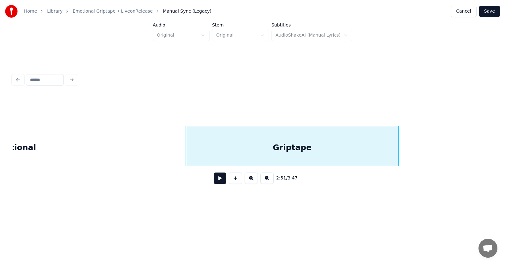
scroll to position [0, 40484]
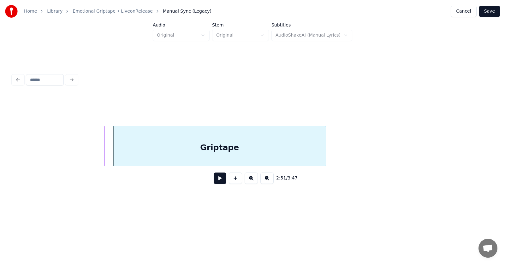
click at [489, 12] on button "Save" at bounding box center [489, 11] width 21 height 11
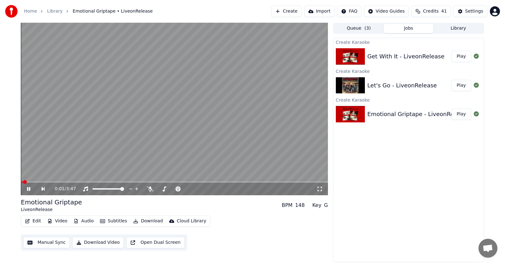
click at [29, 189] on icon at bounding box center [28, 189] width 3 height 4
